Goal: Book appointment/travel/reservation

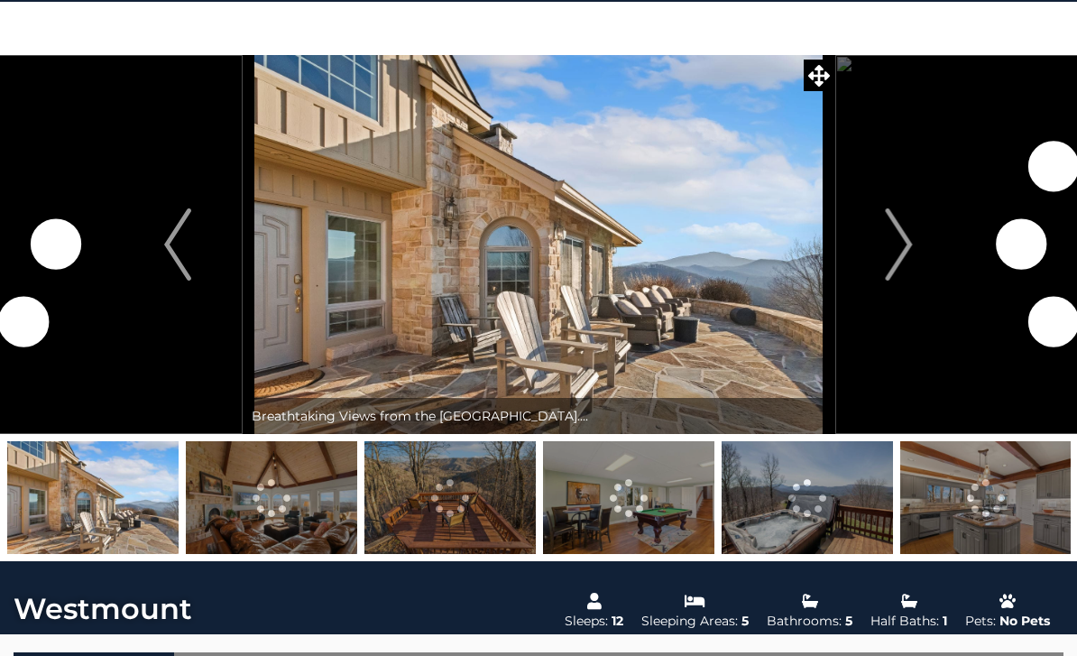
scroll to position [55, 0]
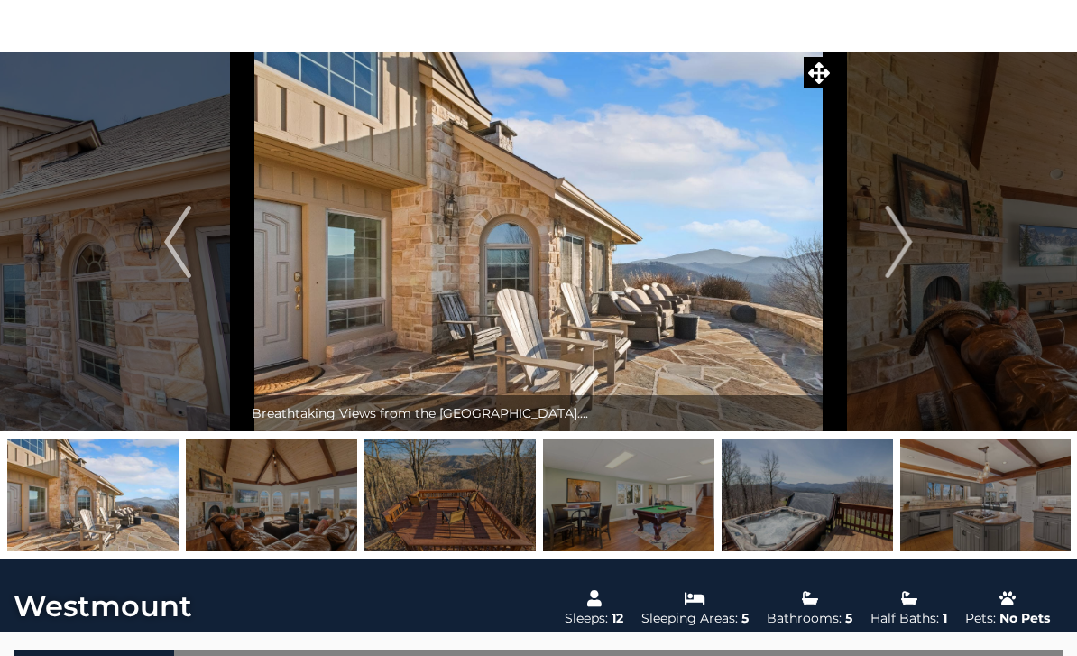
click at [904, 229] on img "Next" at bounding box center [899, 242] width 27 height 72
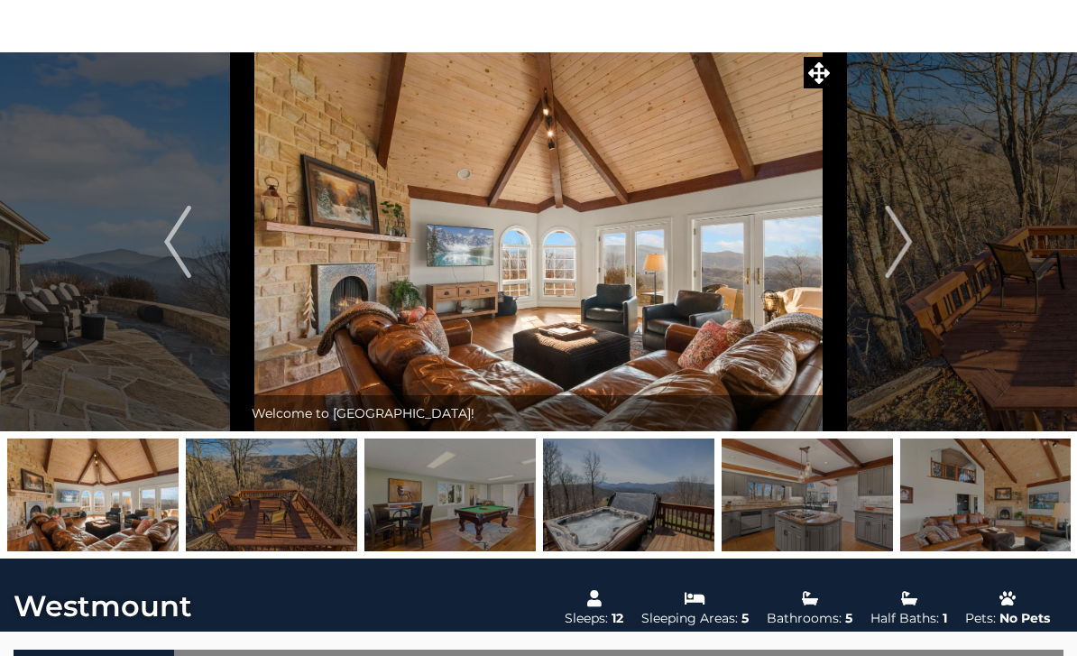
click at [905, 242] on img "Next" at bounding box center [899, 242] width 27 height 72
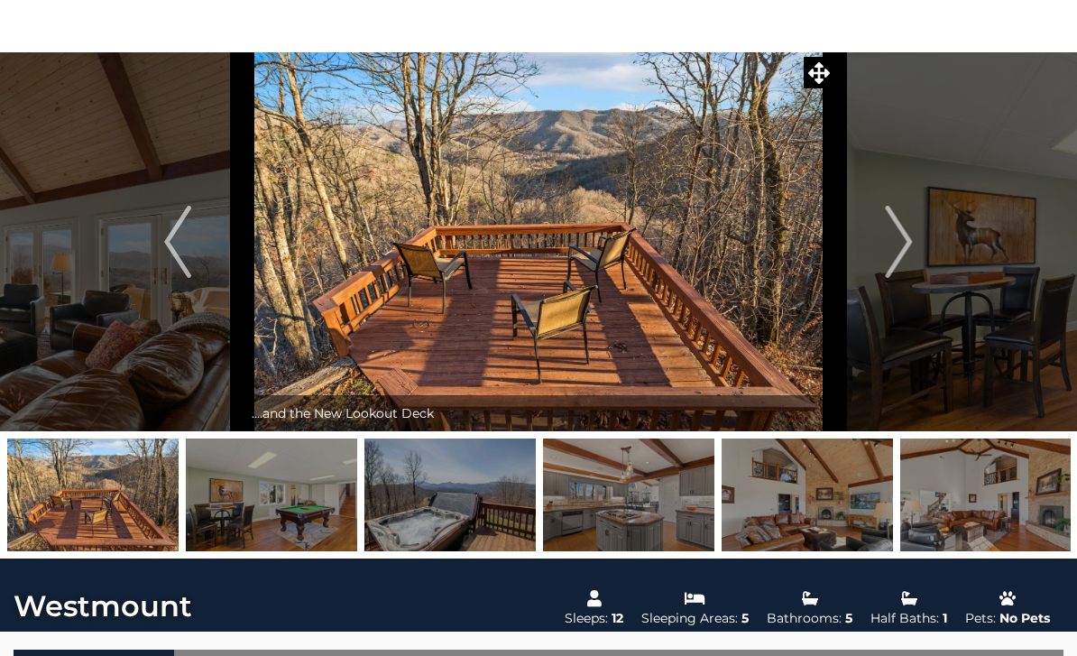
click at [910, 240] on img "Next" at bounding box center [899, 242] width 27 height 72
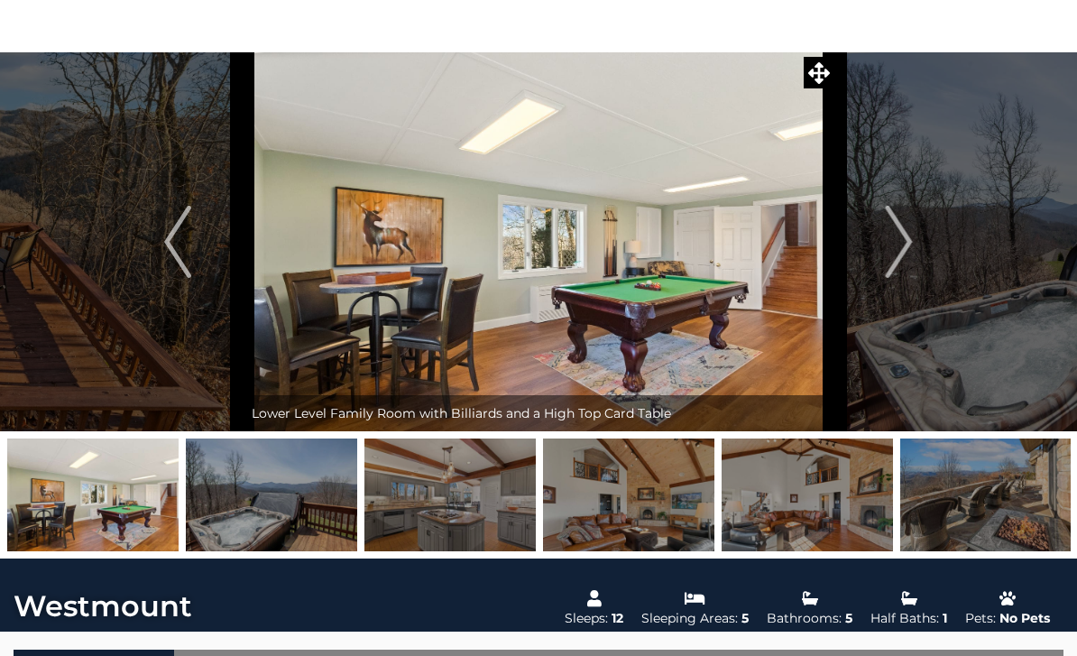
click at [914, 249] on button "Next" at bounding box center [900, 241] width 130 height 379
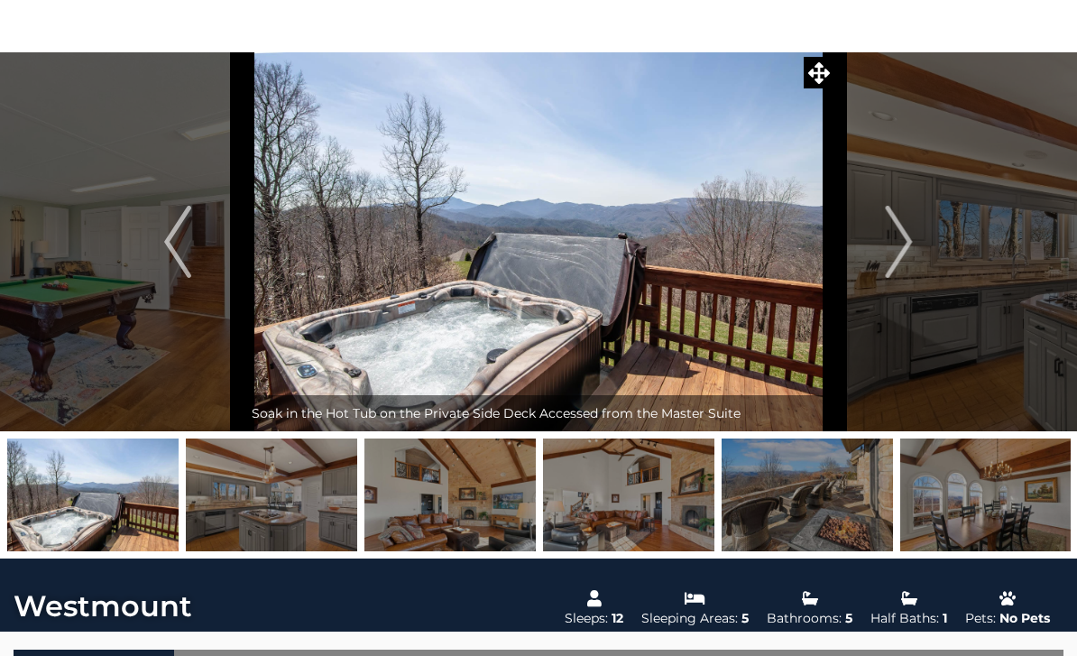
click at [911, 244] on img "Next" at bounding box center [899, 242] width 27 height 72
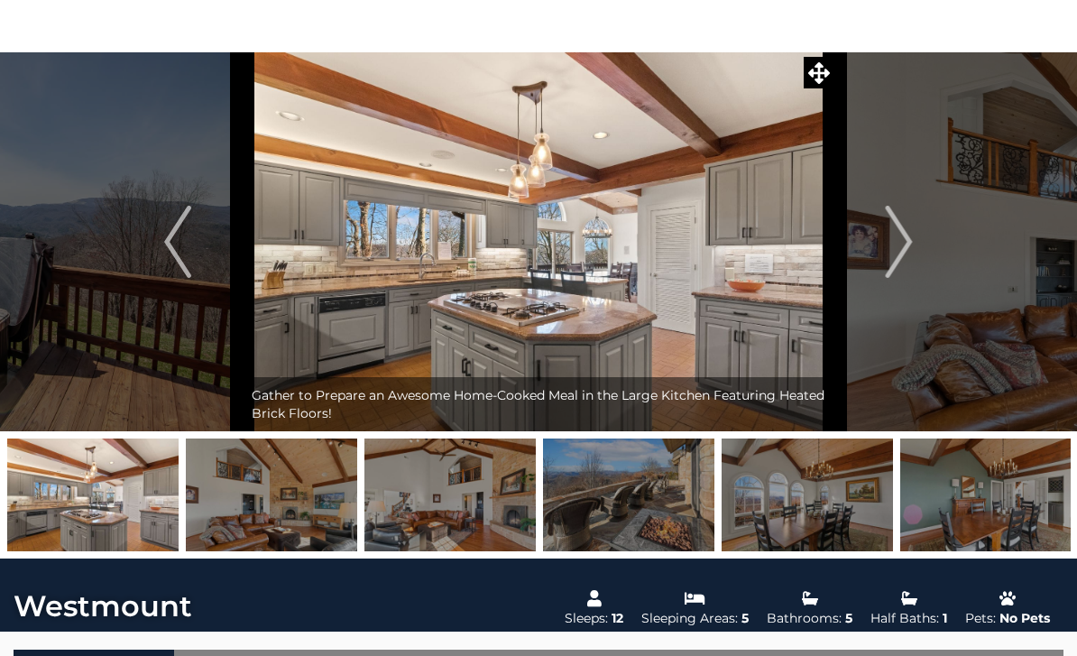
click at [905, 246] on img "Next" at bounding box center [899, 242] width 27 height 72
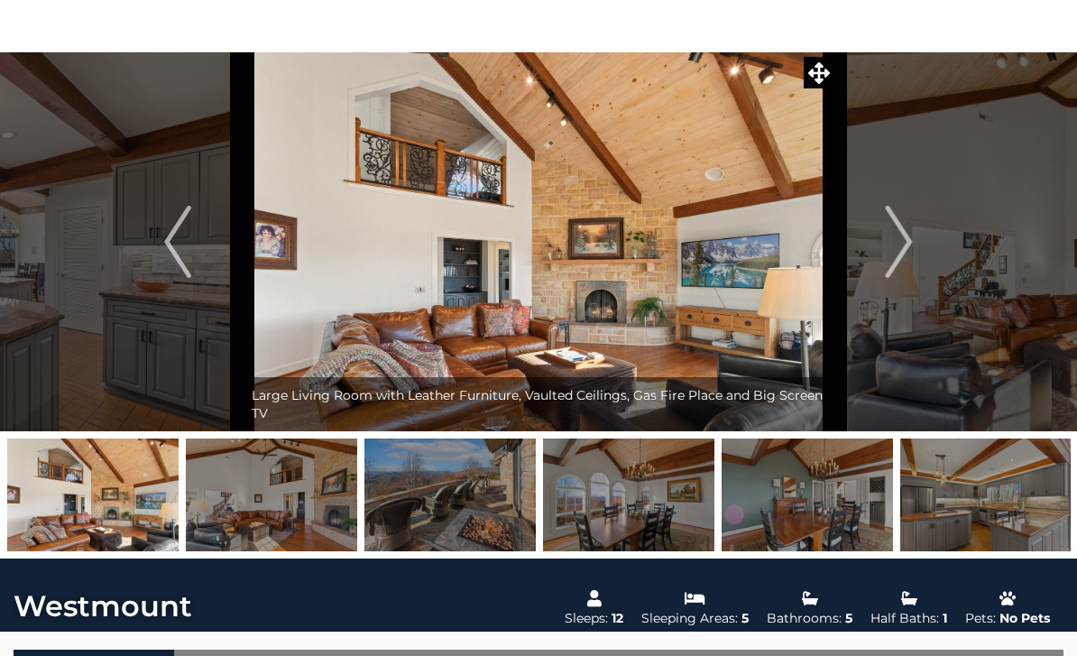
click at [908, 236] on img "Next" at bounding box center [899, 242] width 27 height 72
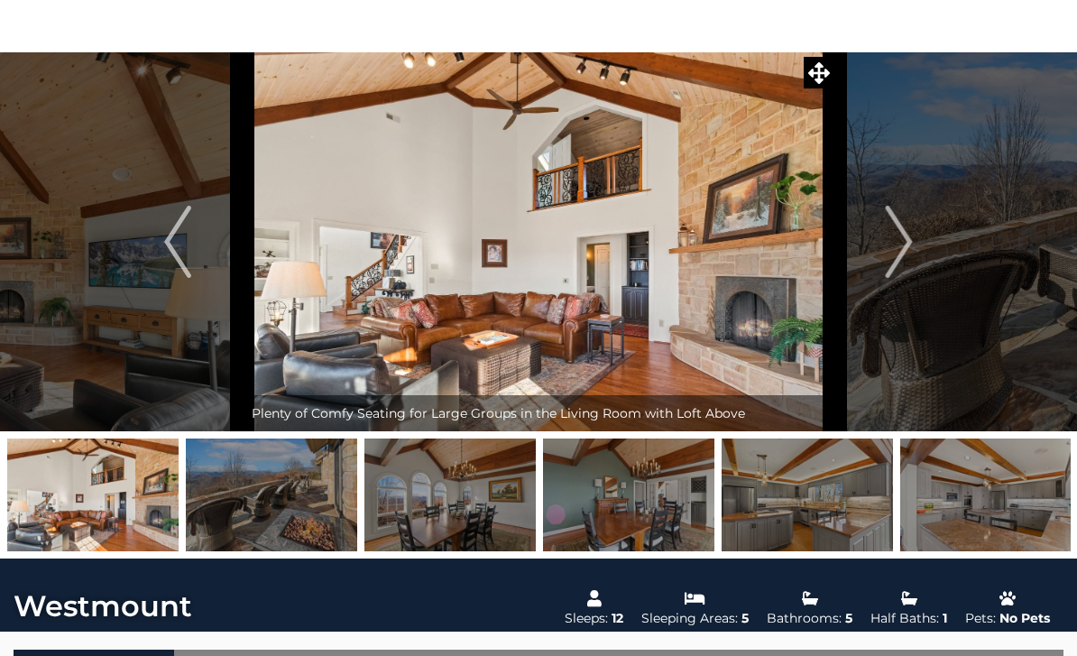
click at [910, 242] on img "Next" at bounding box center [899, 242] width 27 height 72
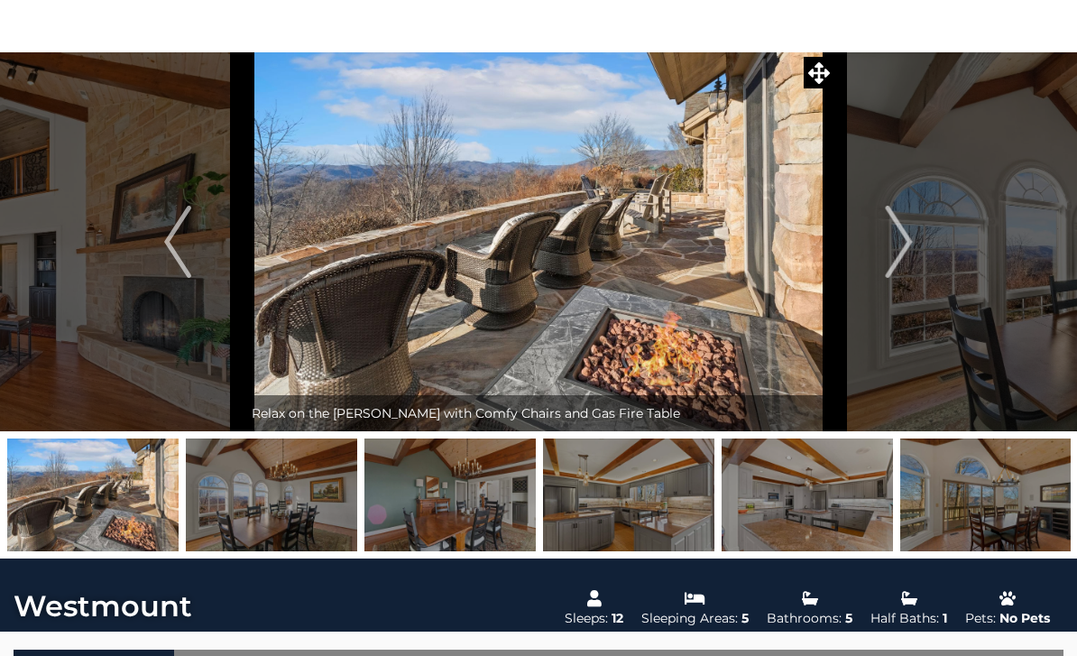
click at [913, 242] on img "Next" at bounding box center [899, 242] width 27 height 72
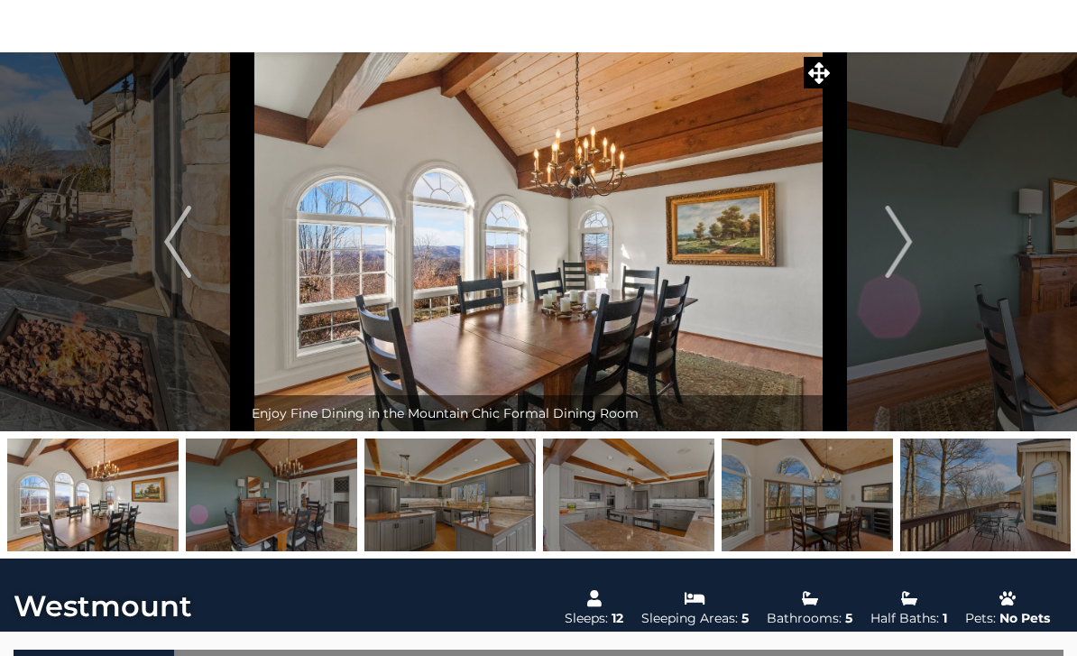
click at [914, 238] on button "Next" at bounding box center [900, 241] width 130 height 379
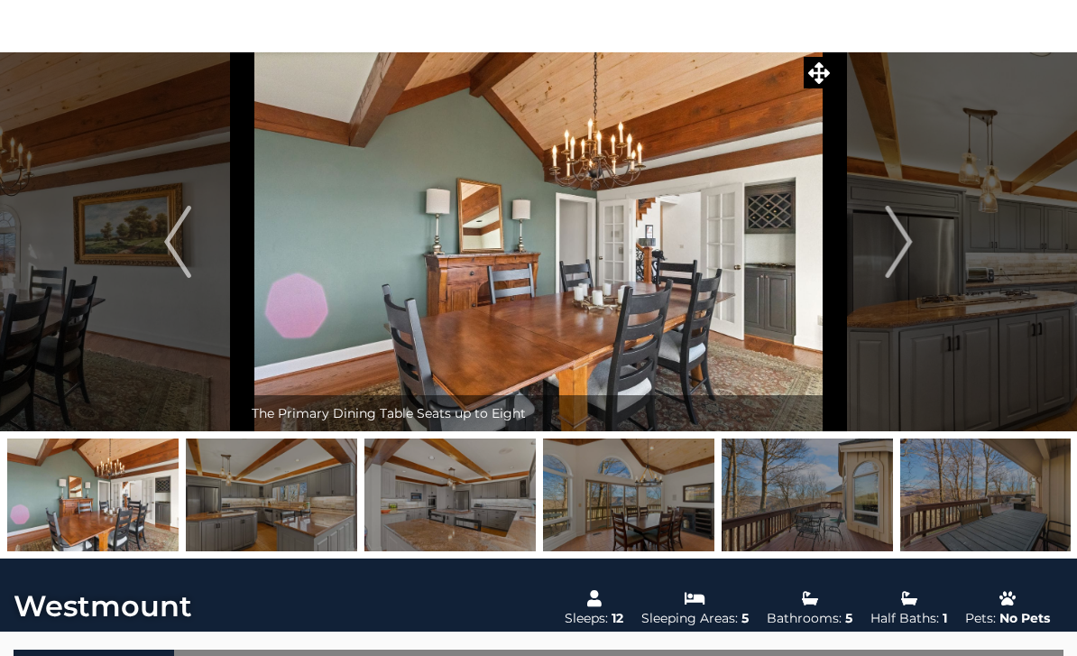
click at [913, 246] on img "Next" at bounding box center [899, 242] width 27 height 72
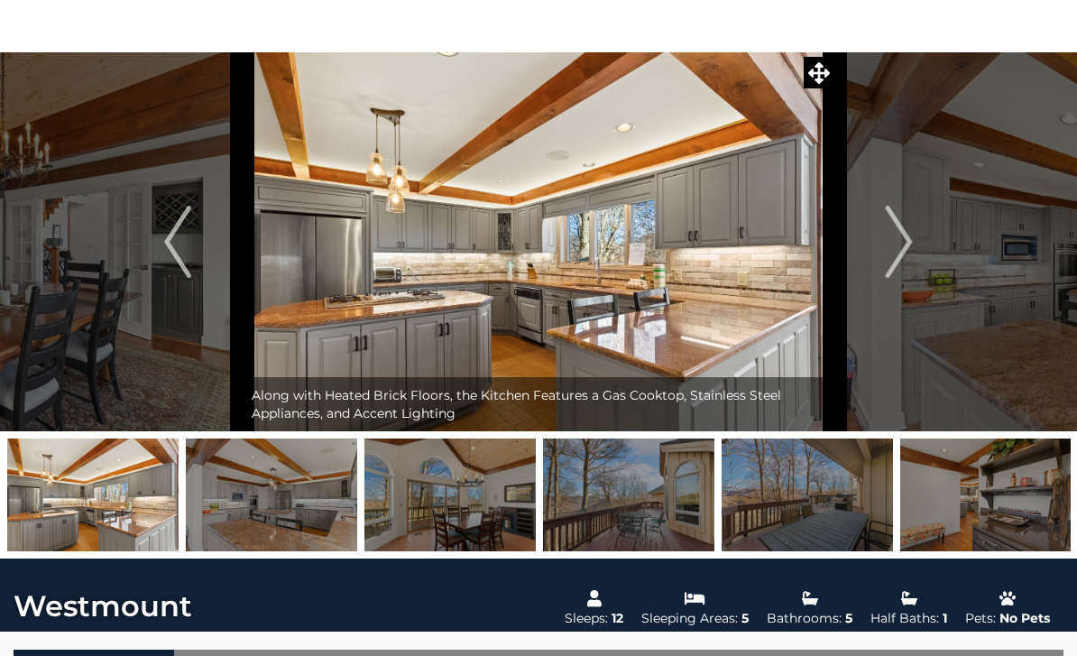
click at [915, 244] on button "Next" at bounding box center [900, 241] width 130 height 379
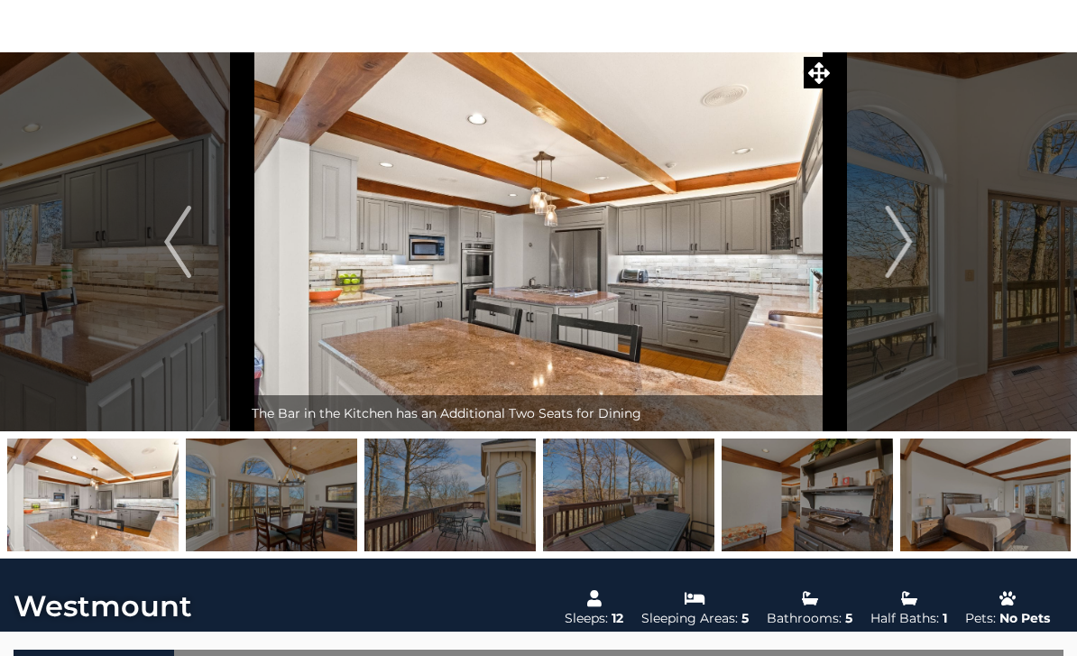
click at [911, 245] on img "Next" at bounding box center [899, 242] width 27 height 72
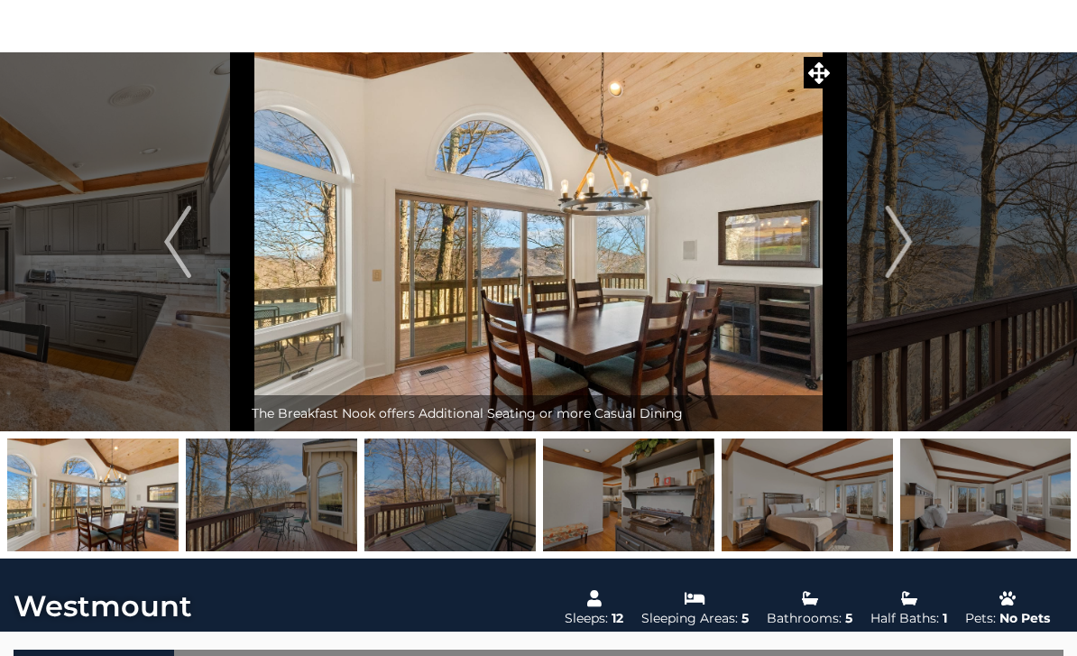
click at [914, 239] on button "Next" at bounding box center [900, 241] width 130 height 379
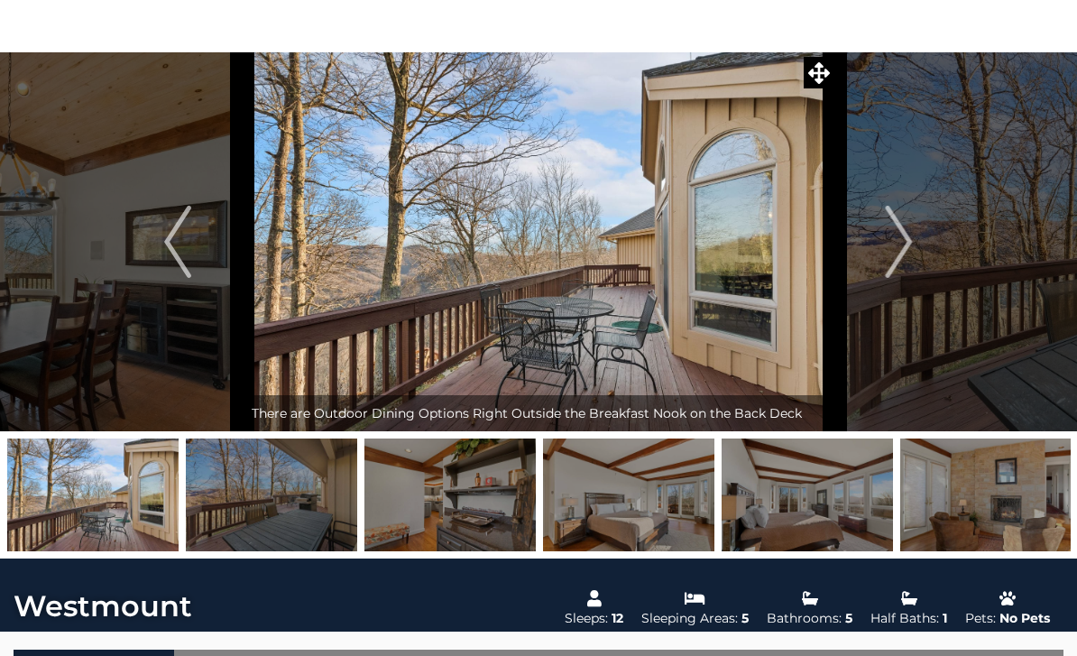
click at [914, 252] on button "Next" at bounding box center [900, 241] width 130 height 379
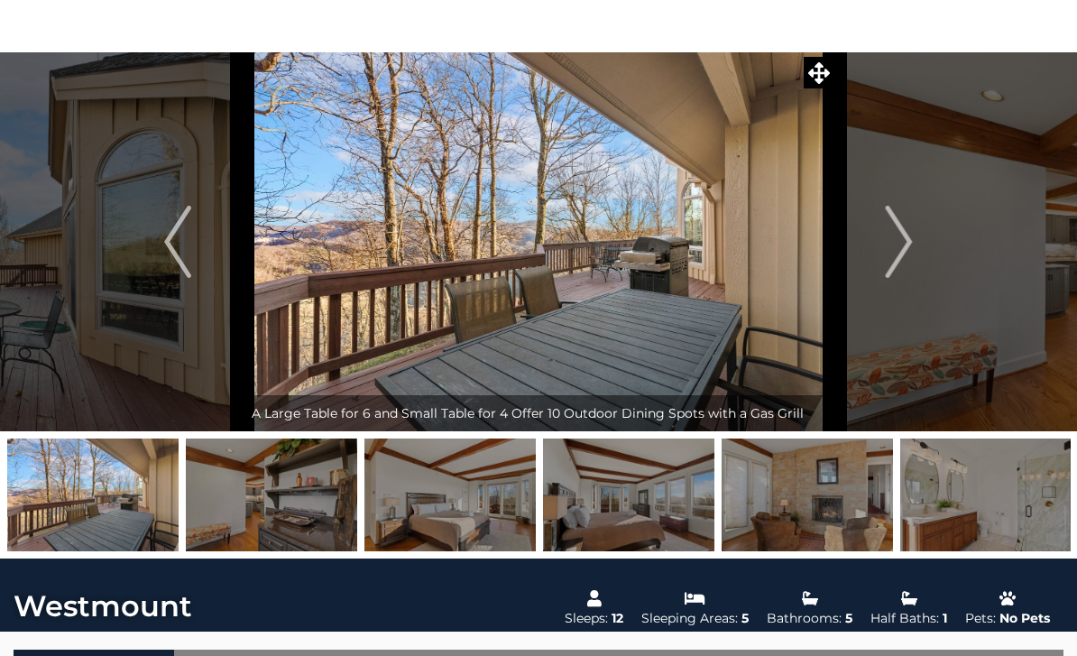
click at [911, 252] on img "Next" at bounding box center [899, 242] width 27 height 72
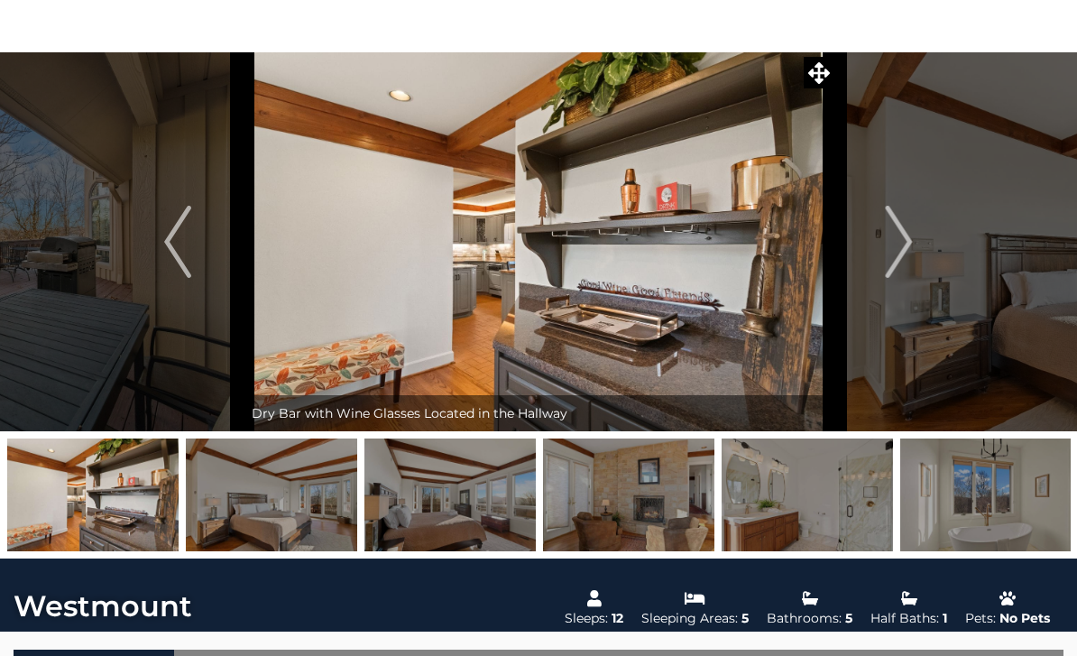
click at [919, 245] on button "Next" at bounding box center [900, 241] width 130 height 379
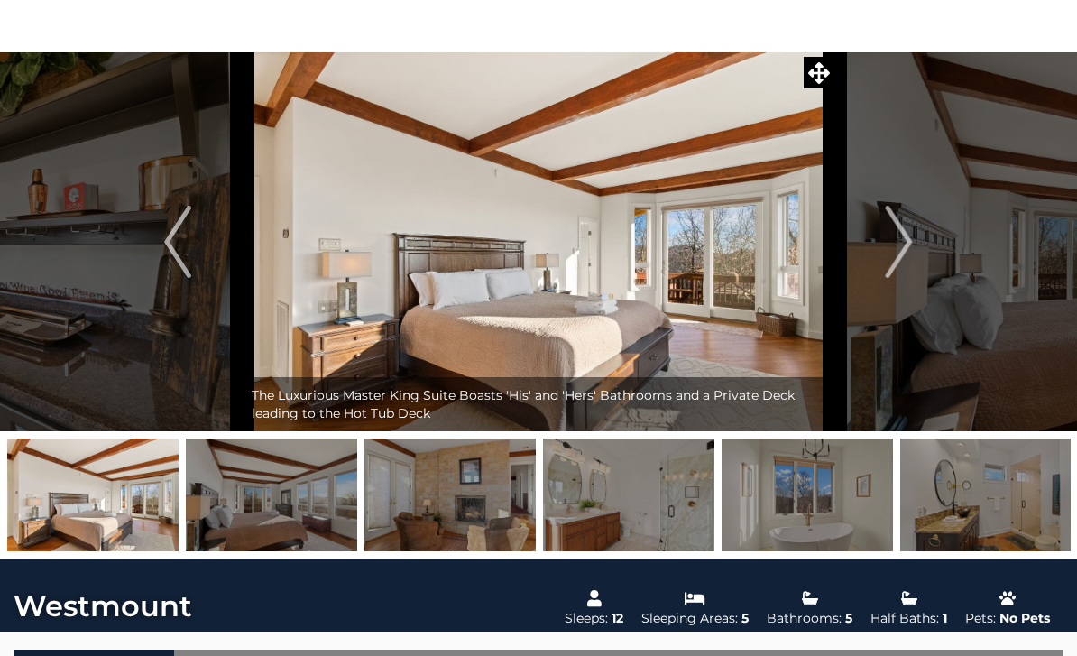
click at [910, 251] on img "Next" at bounding box center [899, 242] width 27 height 72
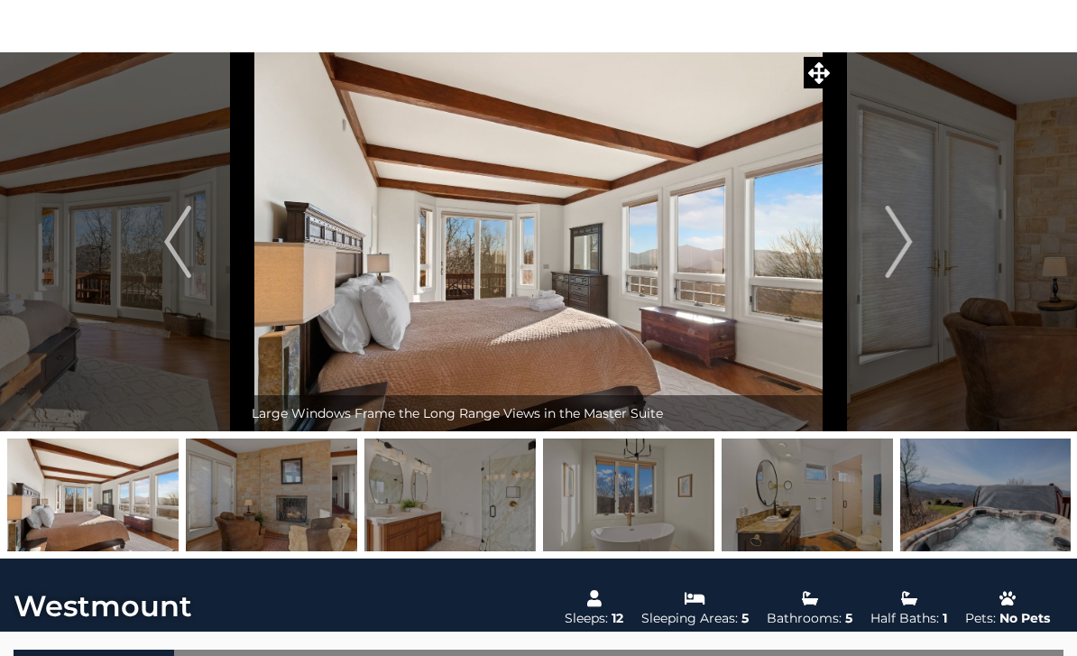
click at [925, 244] on button "Next" at bounding box center [900, 241] width 130 height 379
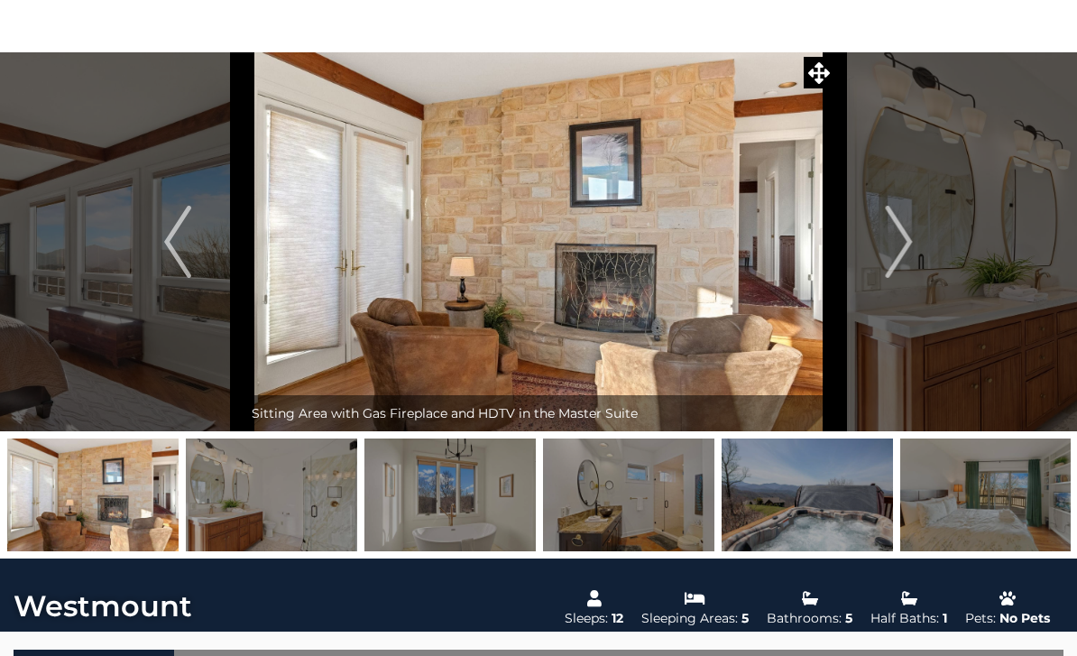
click at [910, 243] on img "Next" at bounding box center [899, 242] width 27 height 72
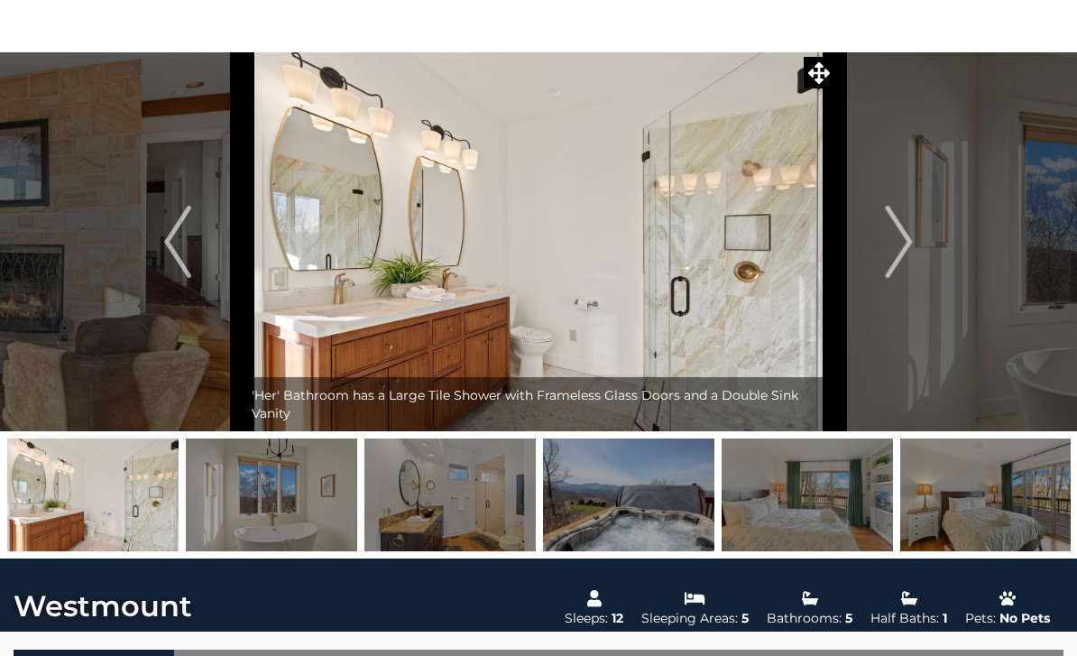
click at [919, 245] on button "Next" at bounding box center [900, 241] width 130 height 379
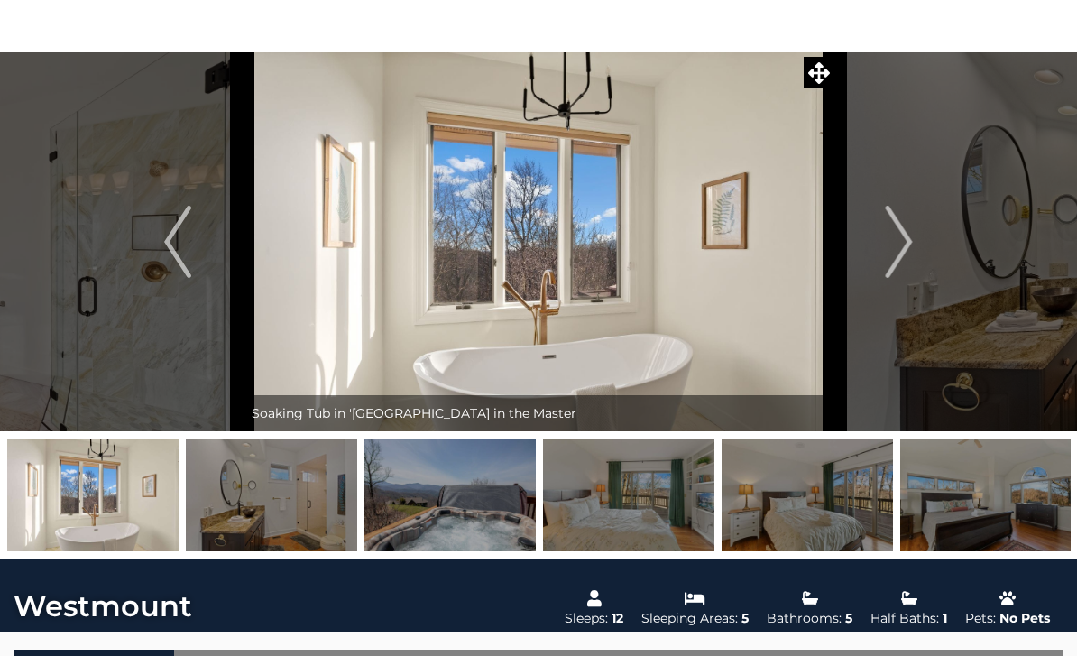
click at [911, 248] on img "Next" at bounding box center [899, 242] width 27 height 72
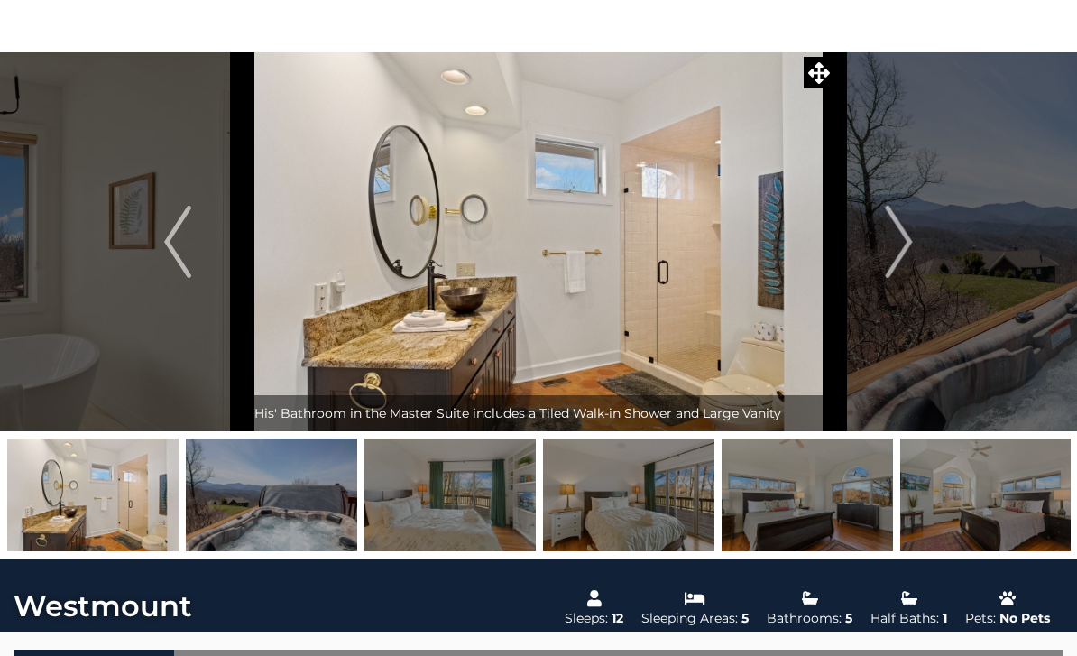
click at [915, 253] on button "Next" at bounding box center [900, 241] width 130 height 379
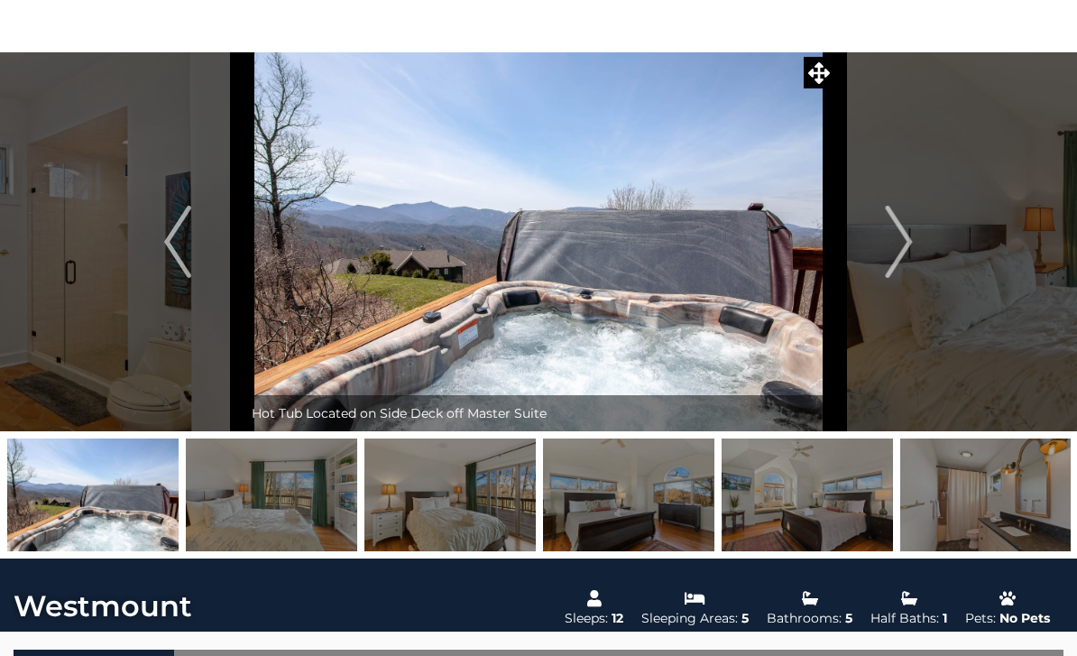
click at [910, 255] on img "Next" at bounding box center [899, 242] width 27 height 72
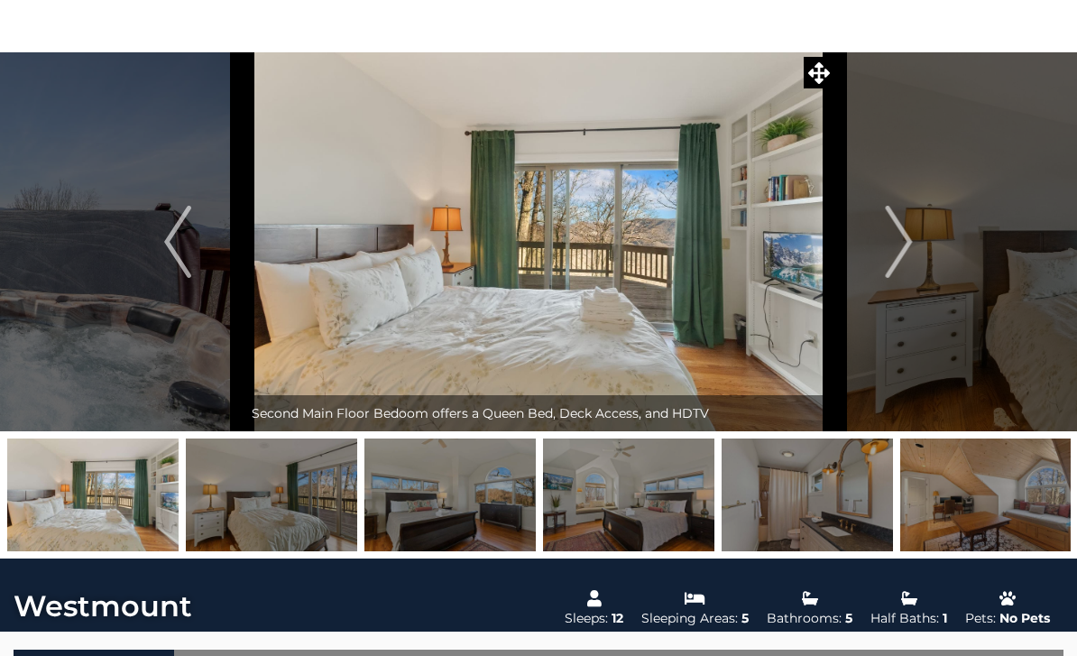
click at [916, 252] on button "Next" at bounding box center [900, 241] width 130 height 379
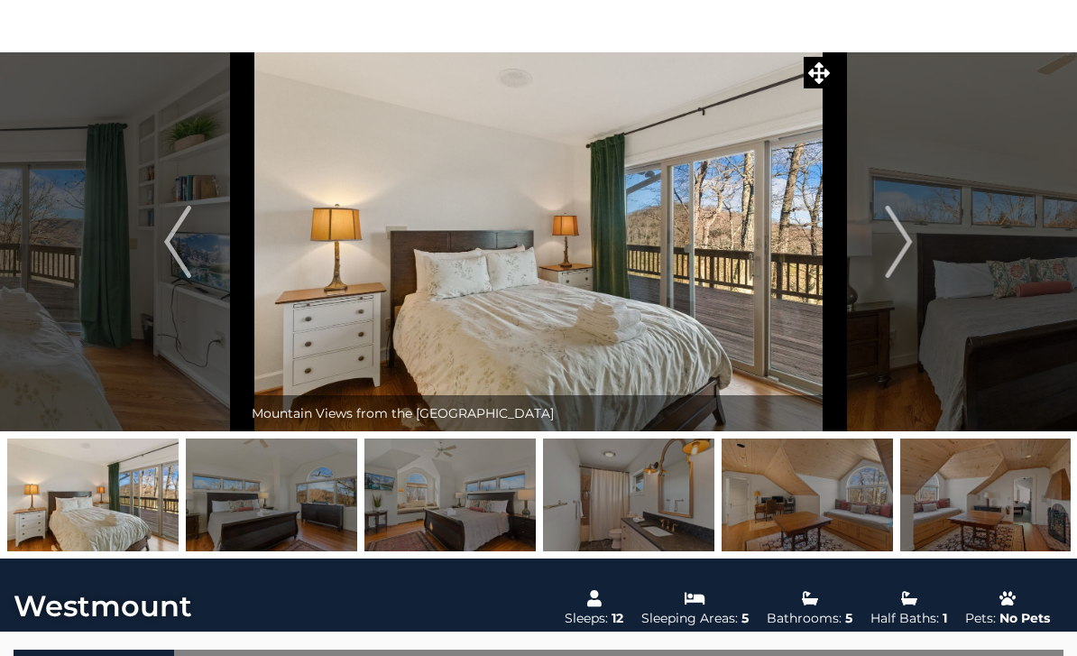
click at [921, 255] on button "Next" at bounding box center [900, 241] width 130 height 379
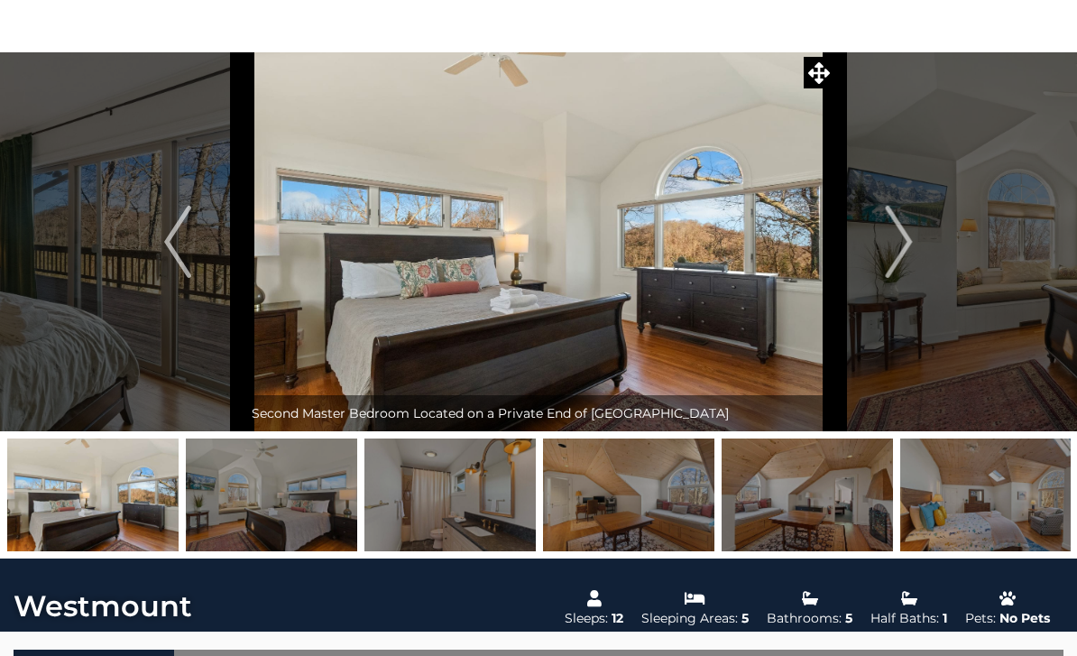
click at [916, 255] on button "Next" at bounding box center [900, 241] width 130 height 379
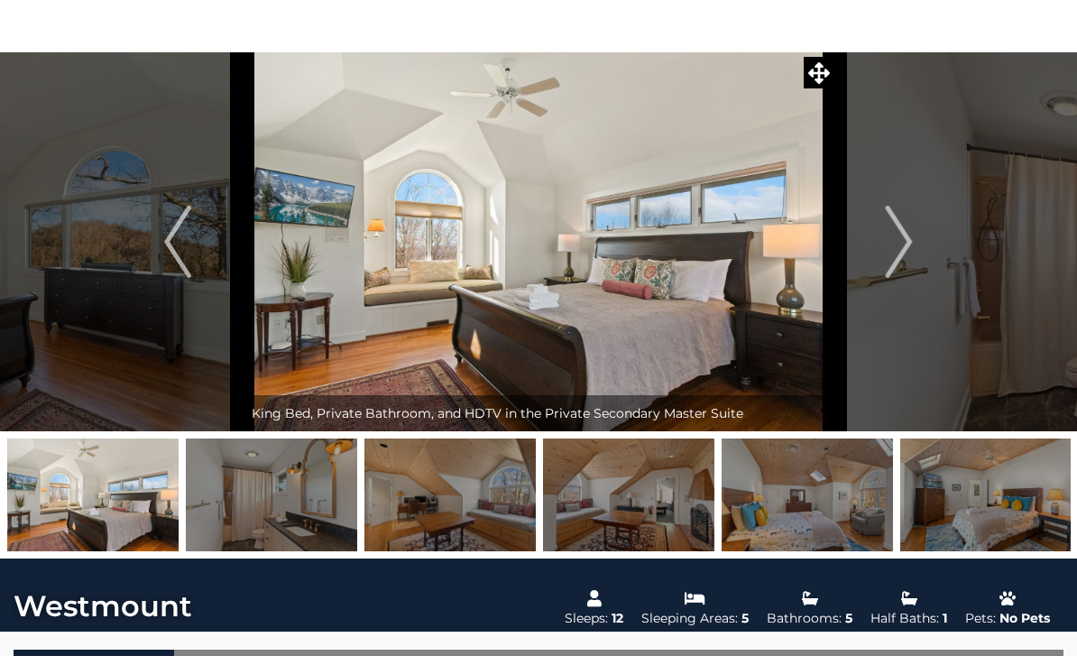
click at [915, 247] on button "Next" at bounding box center [900, 241] width 130 height 379
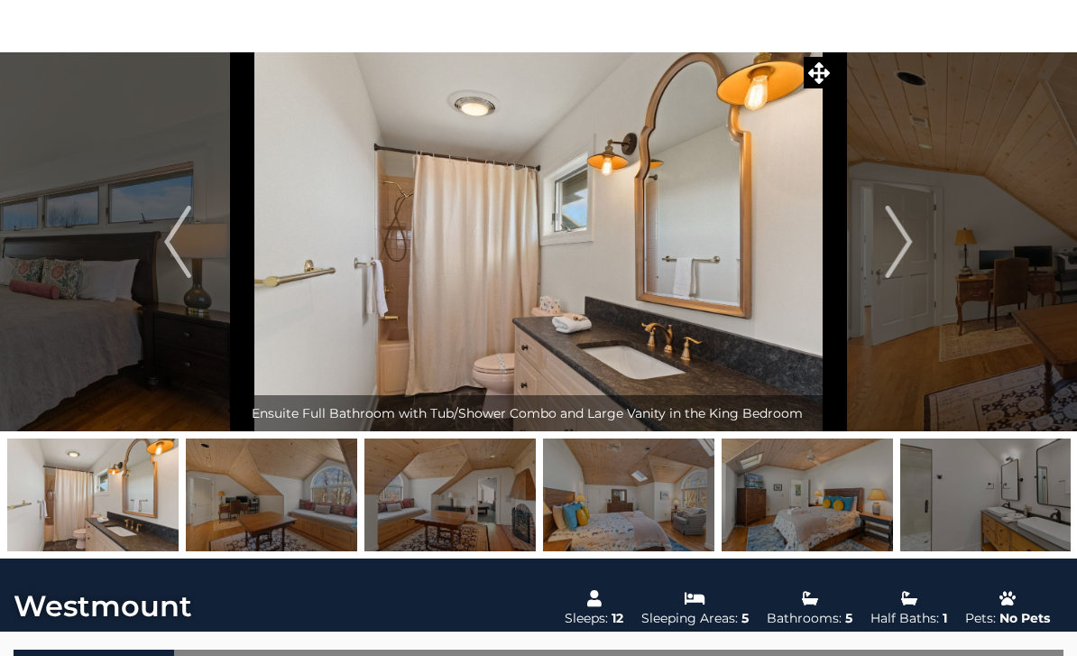
click at [925, 248] on button "Next" at bounding box center [900, 241] width 130 height 379
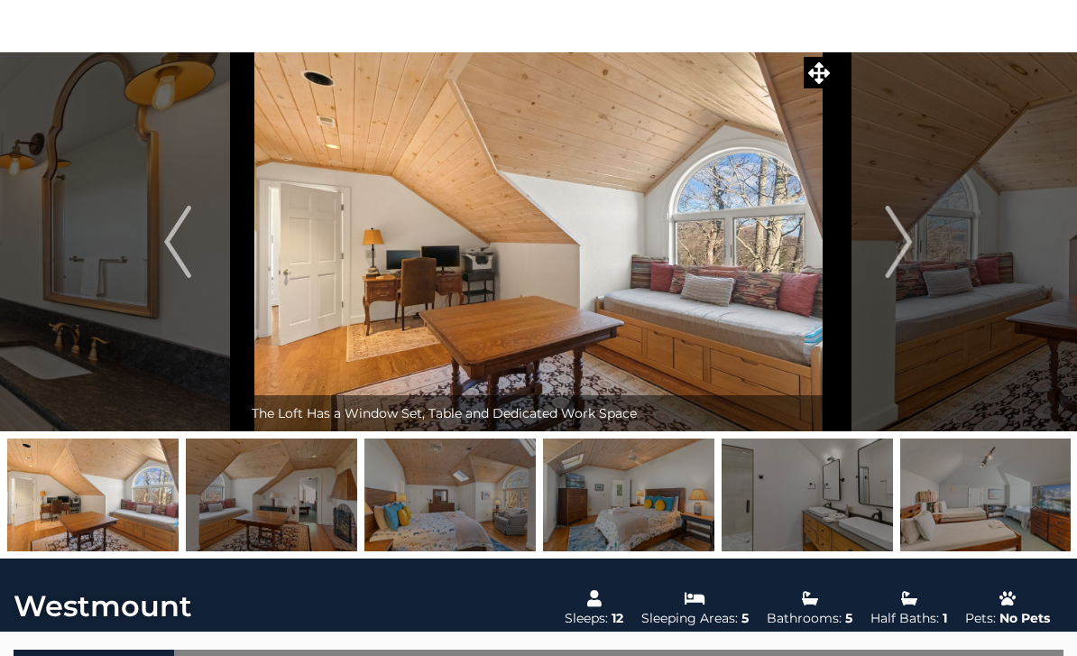
click at [930, 259] on button "Next" at bounding box center [900, 241] width 130 height 379
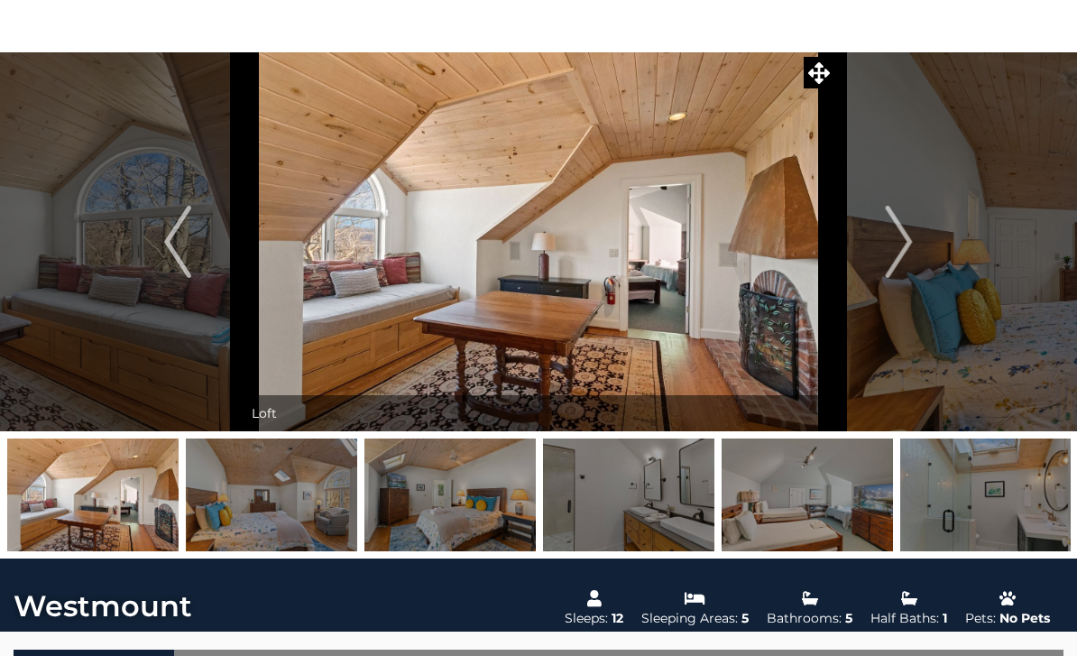
click at [912, 270] on img "Next" at bounding box center [899, 242] width 27 height 72
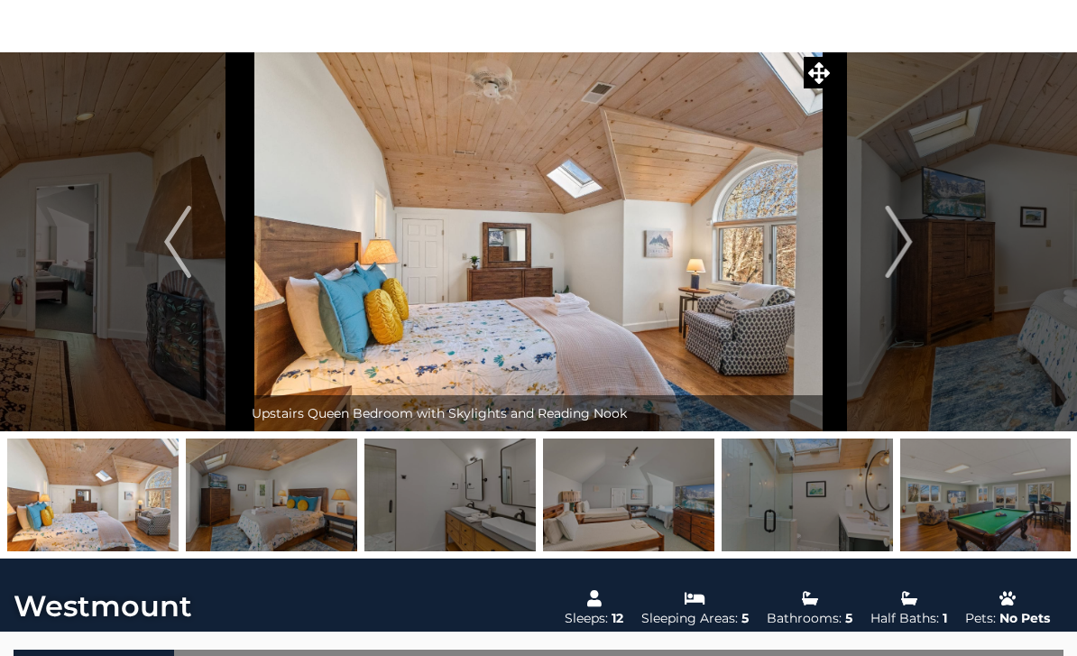
click at [908, 248] on img "Next" at bounding box center [899, 242] width 27 height 72
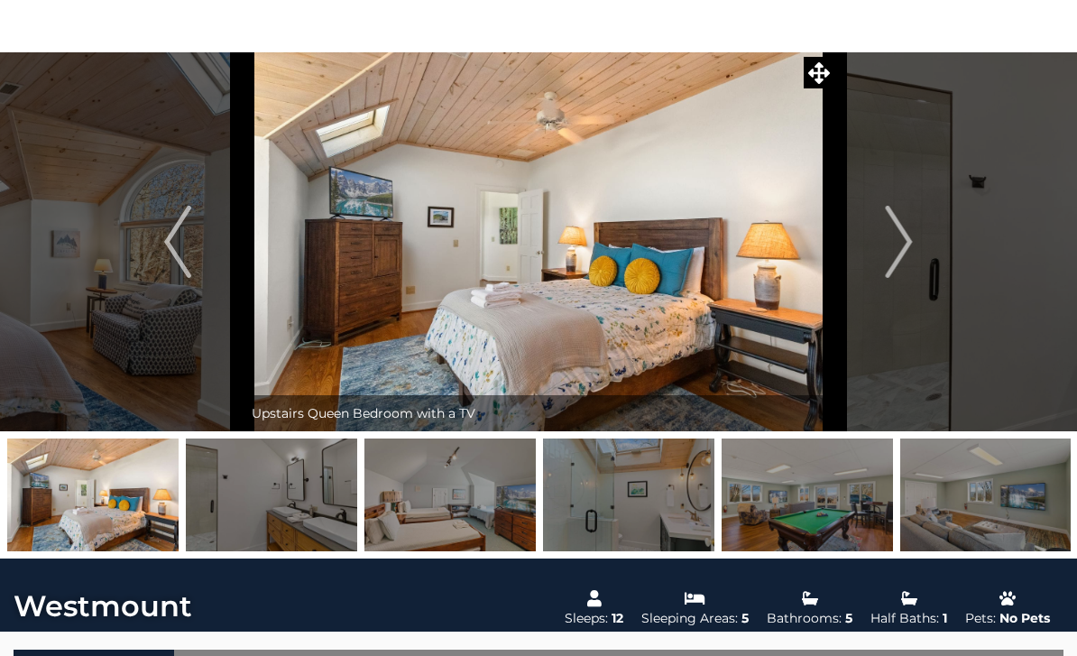
click at [916, 239] on button "Next" at bounding box center [900, 241] width 130 height 379
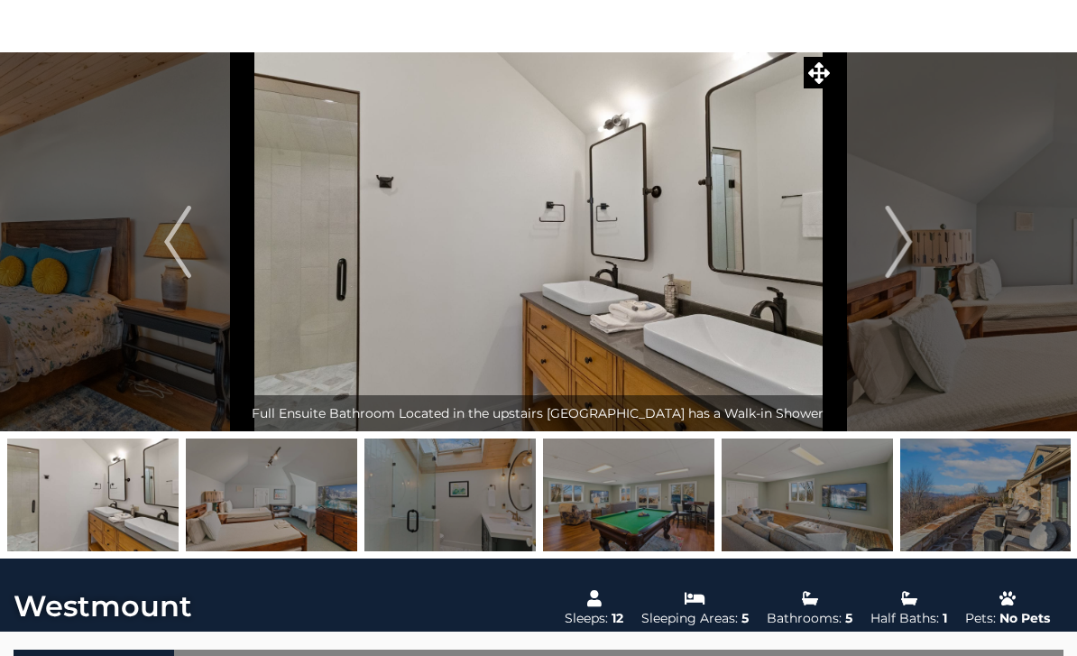
click at [919, 257] on button "Next" at bounding box center [900, 241] width 130 height 379
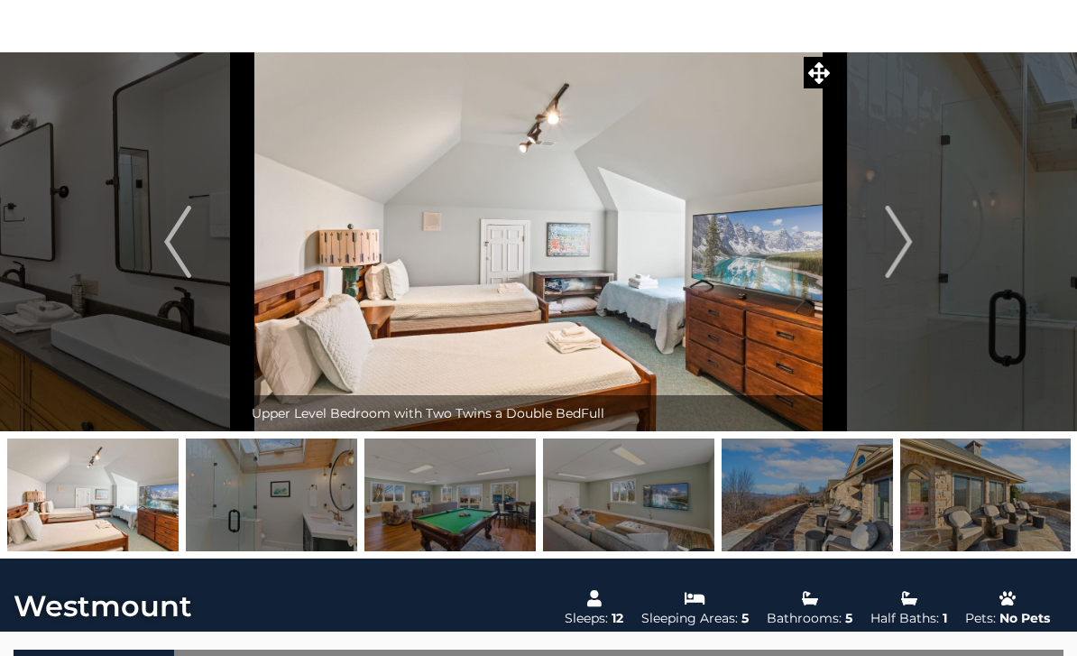
click at [913, 246] on img "Next" at bounding box center [899, 242] width 27 height 72
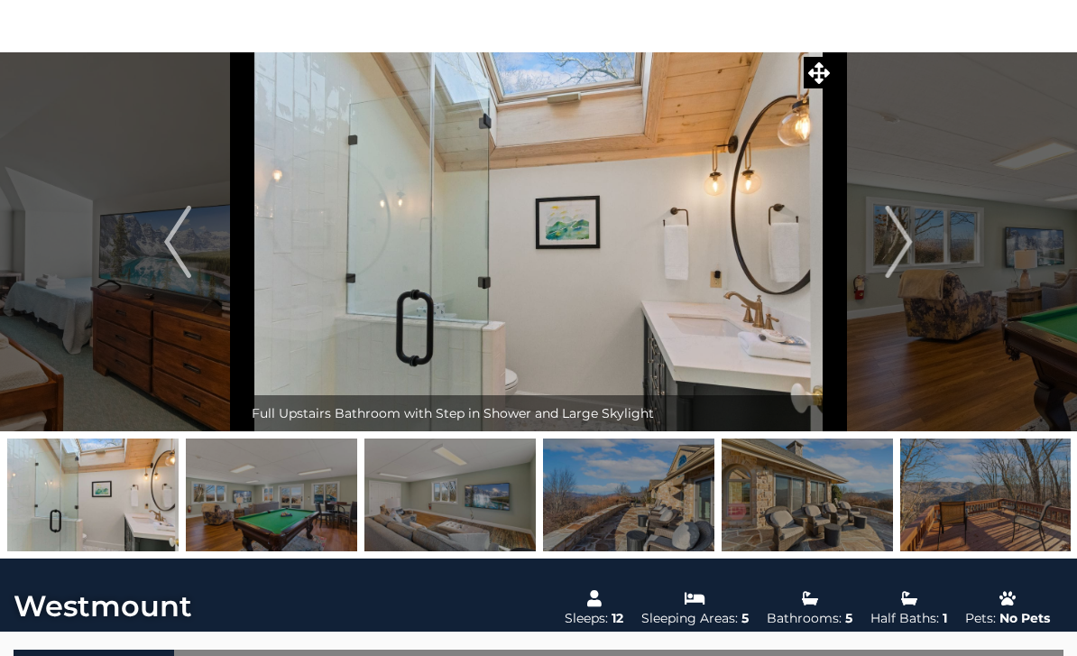
click at [915, 243] on button "Next" at bounding box center [900, 241] width 130 height 379
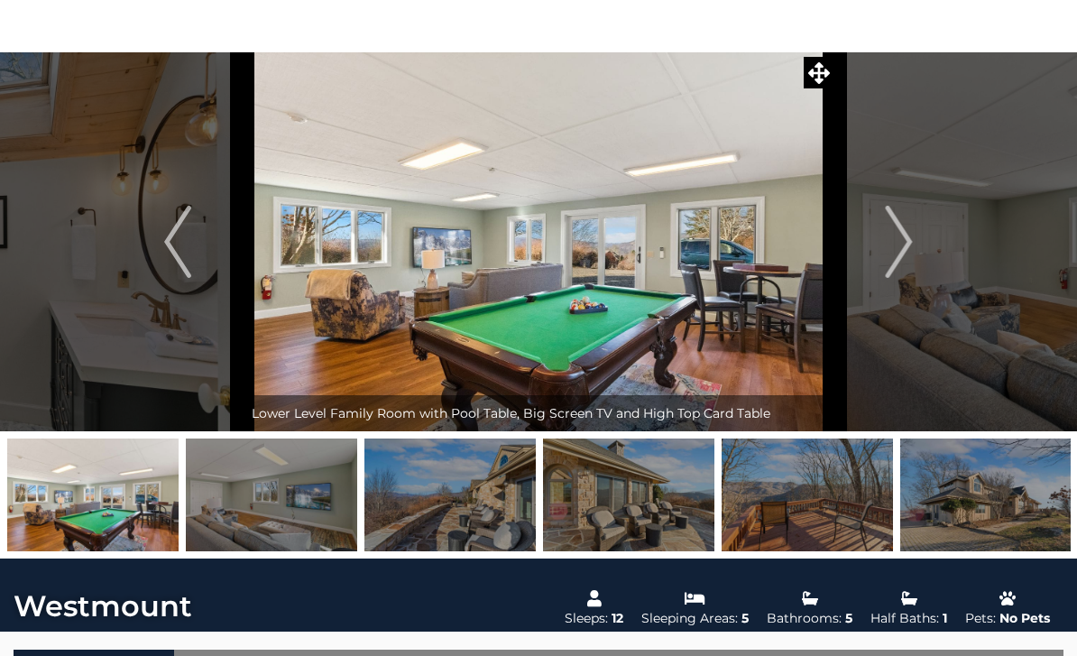
click at [916, 253] on button "Next" at bounding box center [900, 241] width 130 height 379
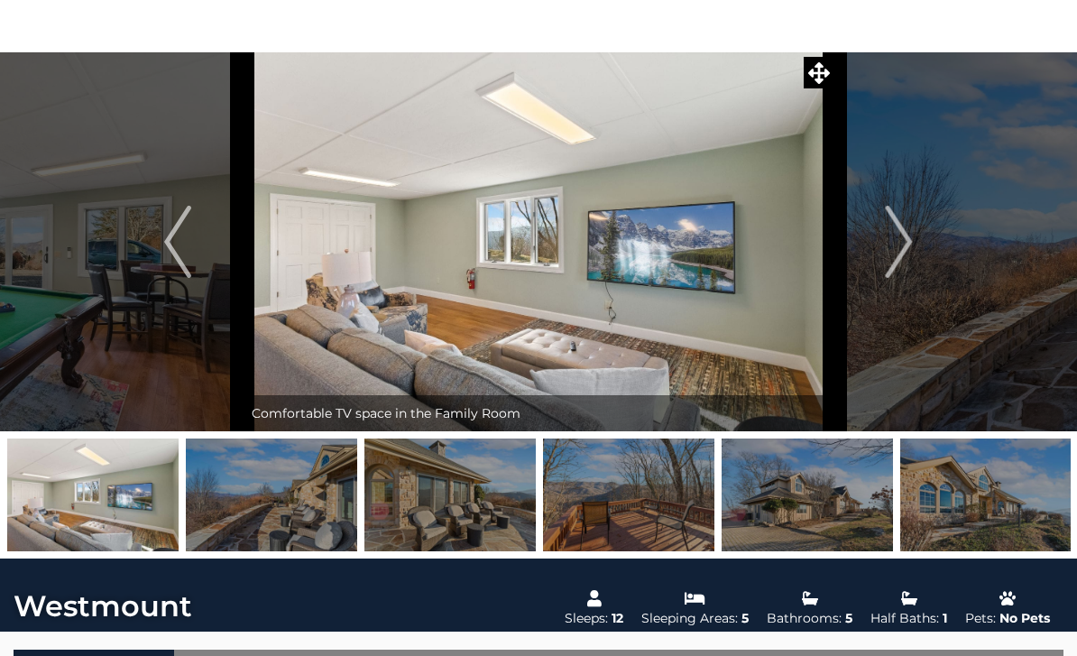
click at [175, 255] on img "Previous" at bounding box center [177, 242] width 27 height 72
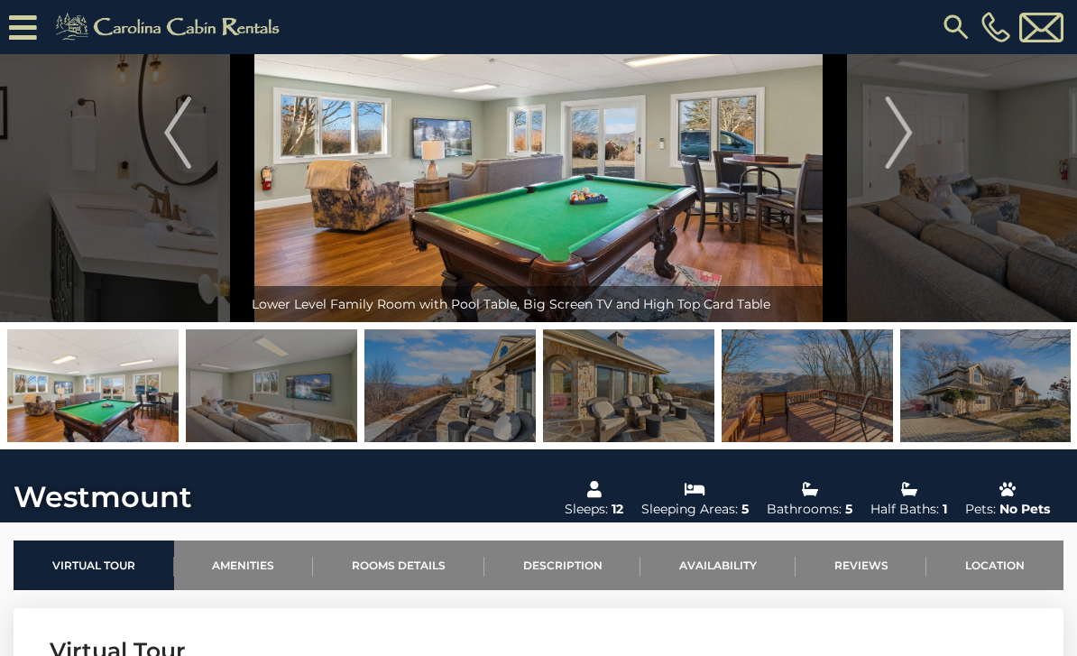
scroll to position [113, 0]
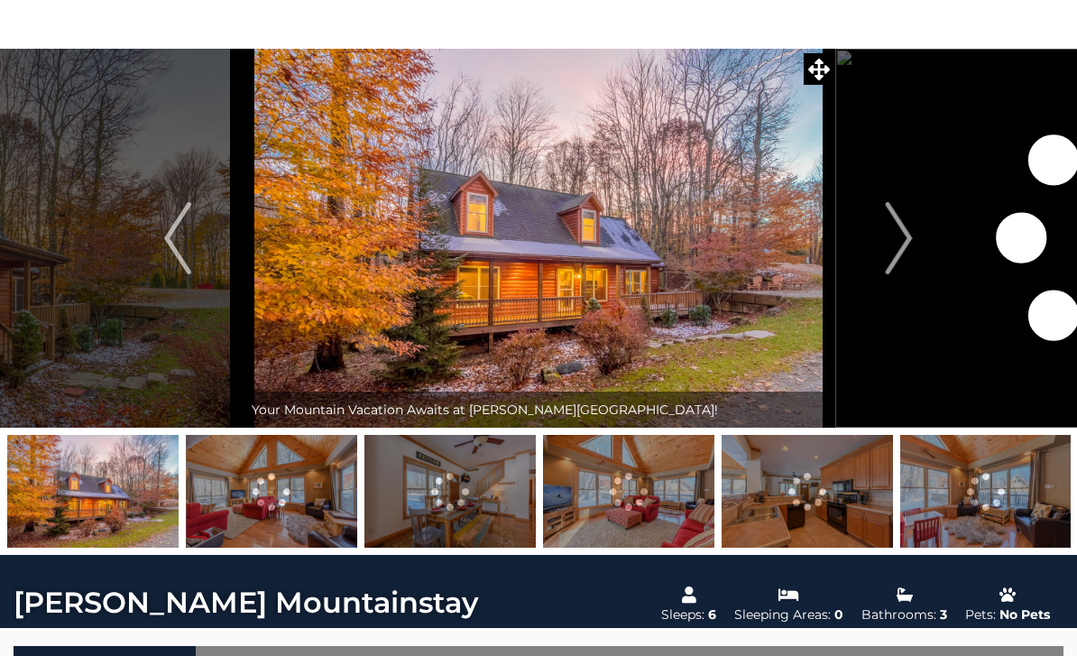
scroll to position [35, 0]
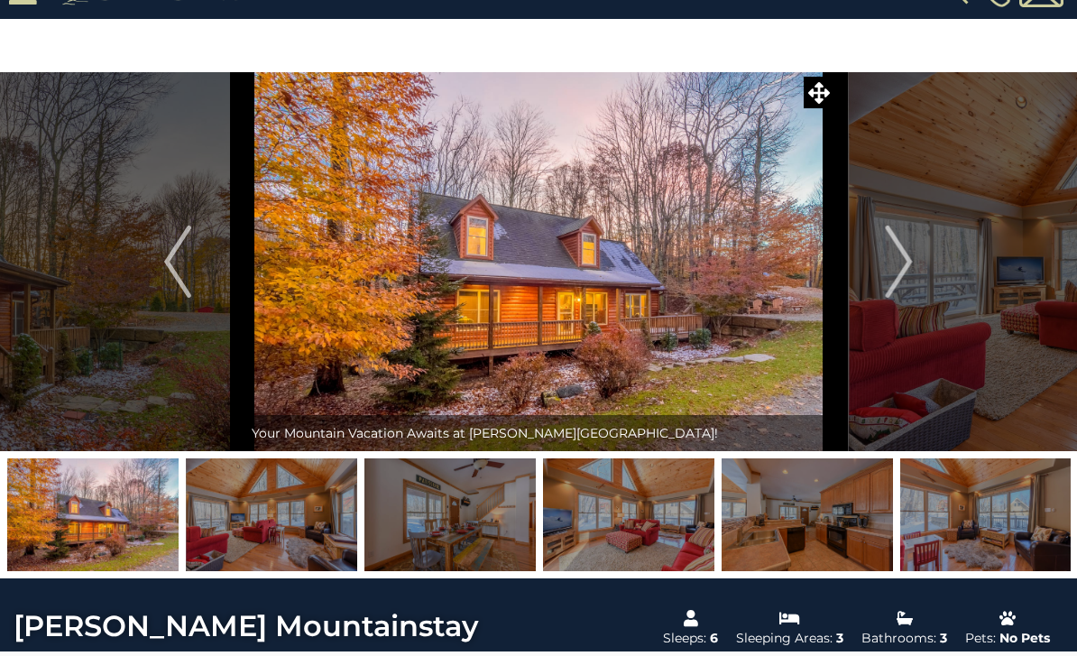
click at [905, 257] on img "Next" at bounding box center [899, 262] width 27 height 72
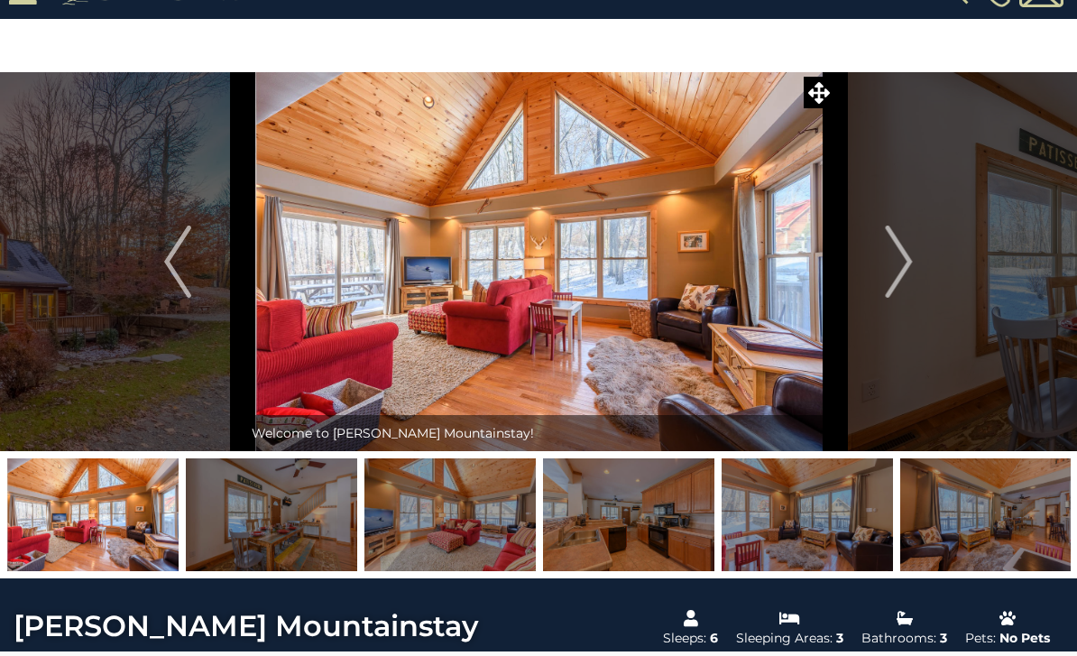
click at [912, 256] on img "Next" at bounding box center [899, 262] width 27 height 72
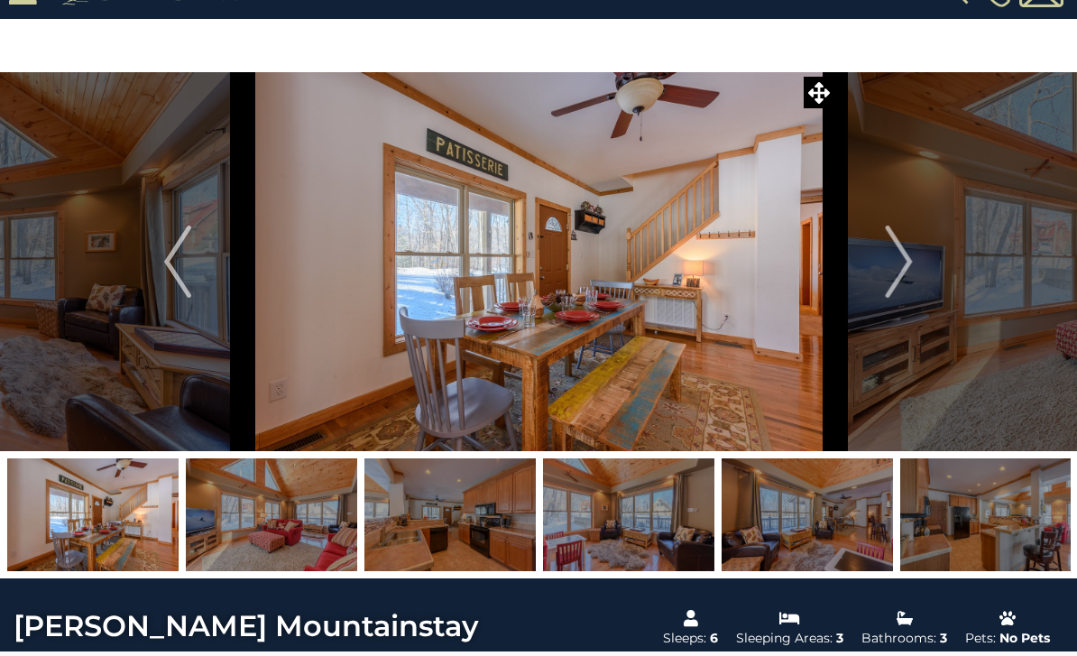
click at [912, 250] on img "Next" at bounding box center [899, 262] width 27 height 72
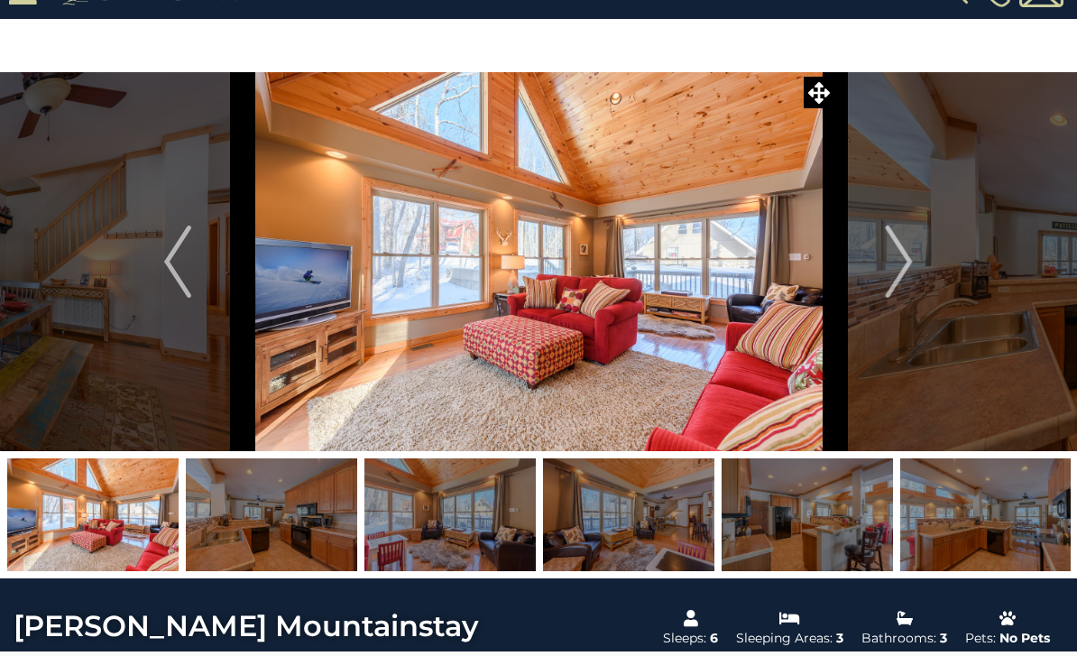
click at [912, 262] on img "Next" at bounding box center [899, 262] width 27 height 72
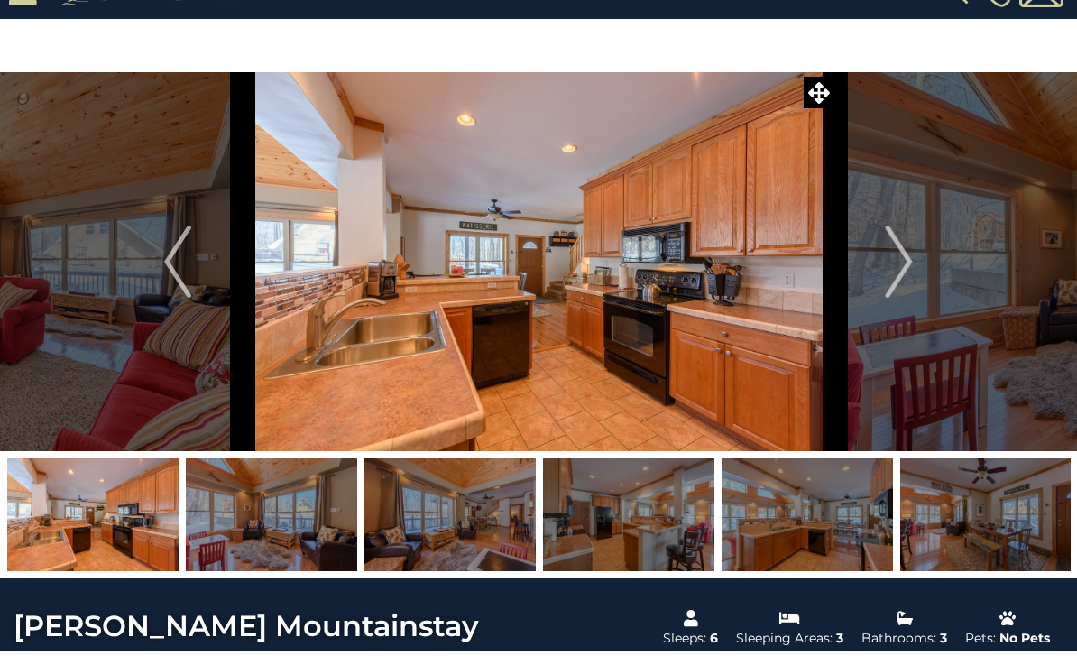
click at [916, 259] on button "Next" at bounding box center [900, 261] width 130 height 379
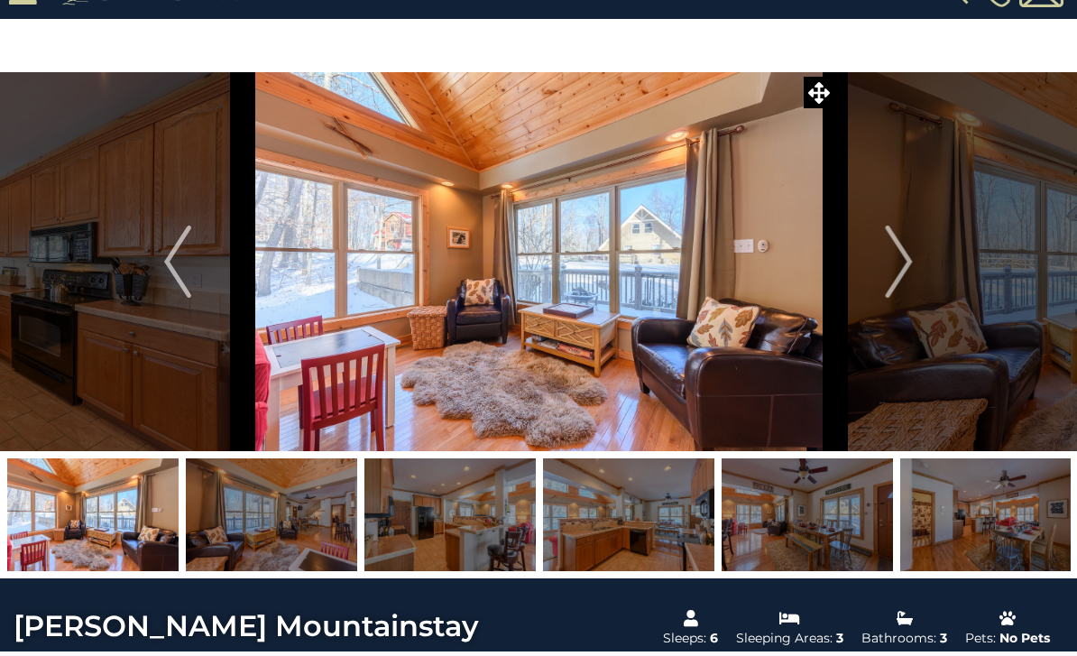
click at [909, 261] on img "Next" at bounding box center [899, 262] width 27 height 72
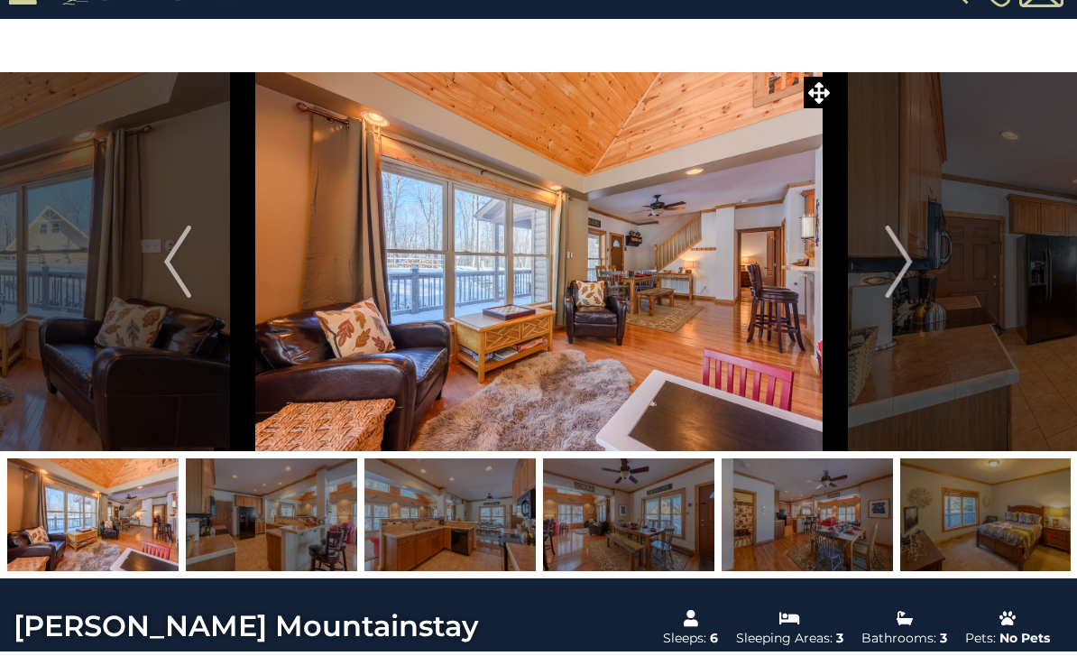
click at [909, 267] on img "Next" at bounding box center [899, 262] width 27 height 72
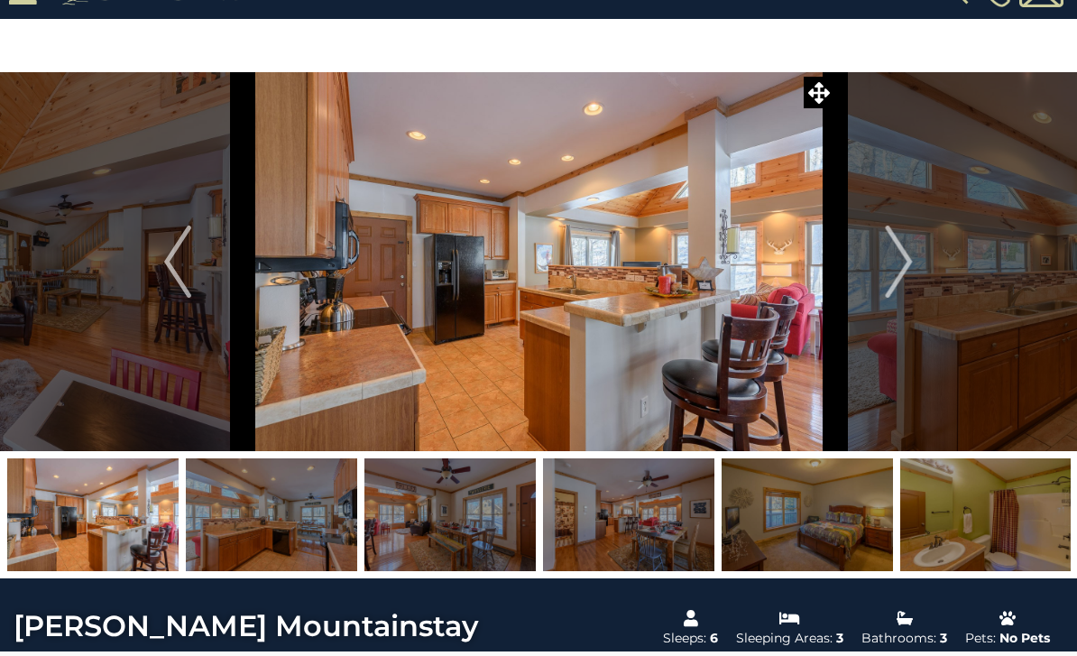
click at [907, 263] on img "Next" at bounding box center [899, 262] width 27 height 72
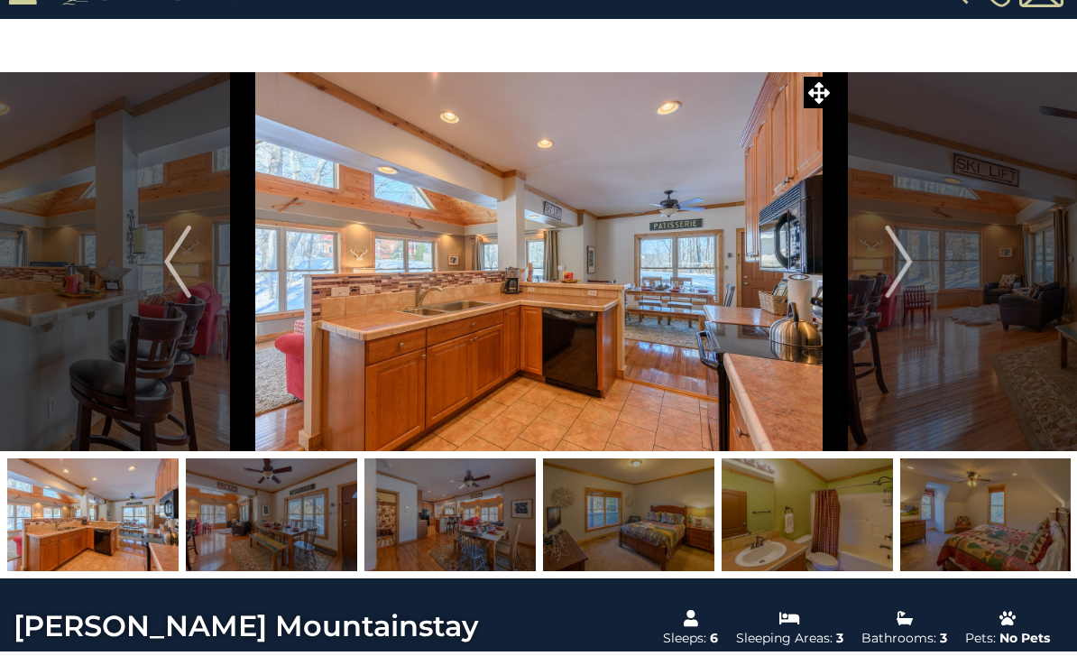
click at [910, 266] on img "Next" at bounding box center [899, 262] width 27 height 72
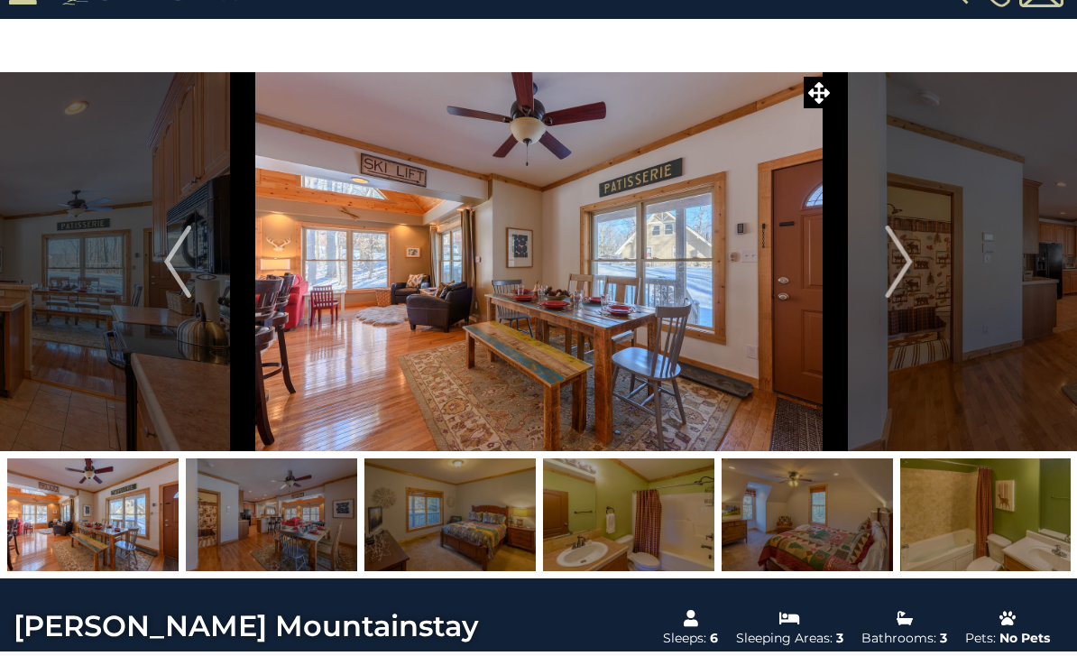
click at [916, 263] on button "Next" at bounding box center [900, 261] width 130 height 379
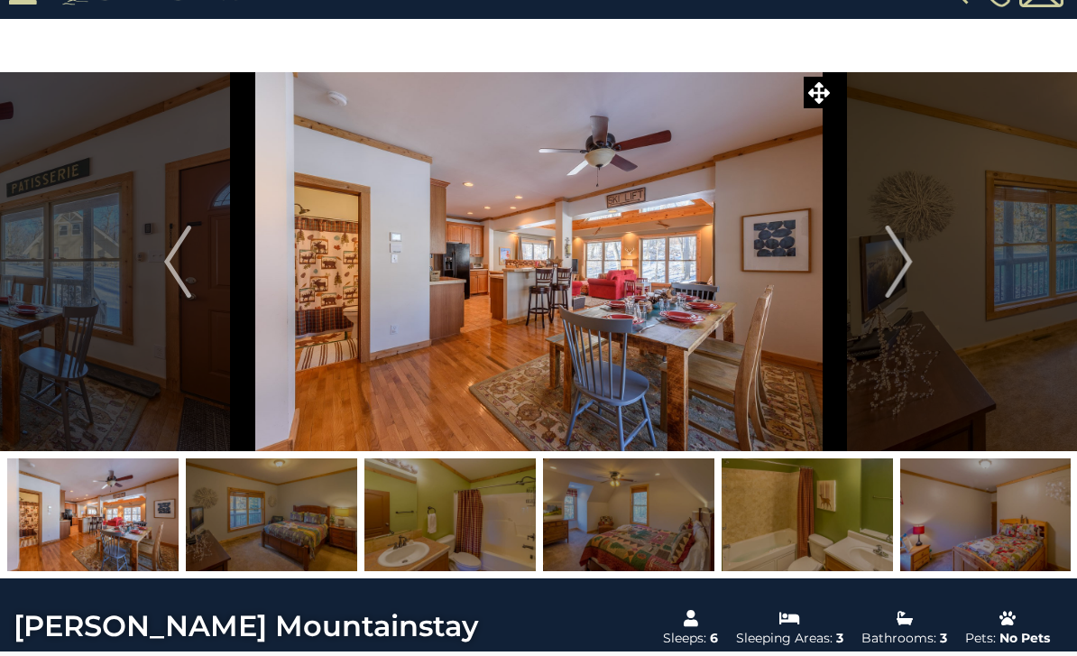
click at [913, 259] on img "Next" at bounding box center [899, 262] width 27 height 72
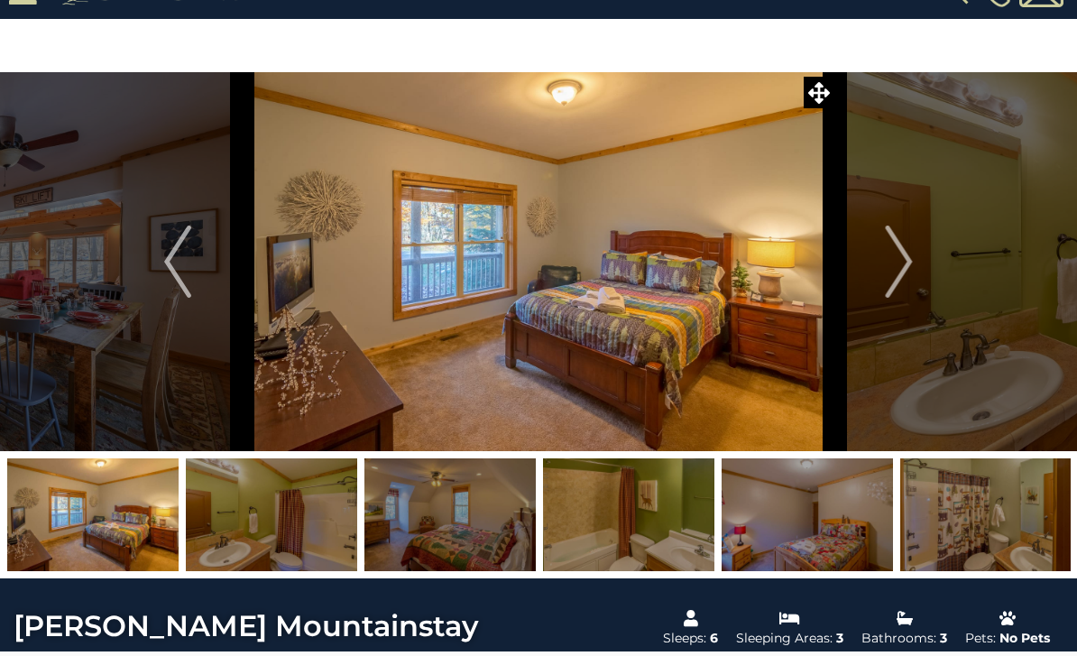
click at [924, 260] on button "Next" at bounding box center [900, 261] width 130 height 379
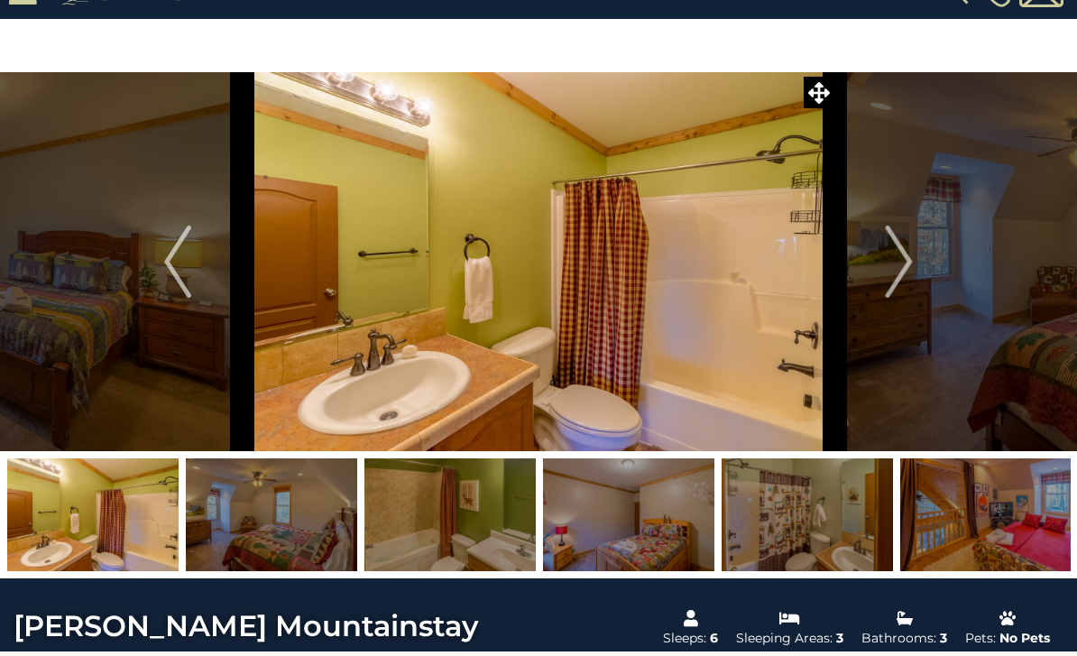
click at [915, 265] on button "Next" at bounding box center [900, 261] width 130 height 379
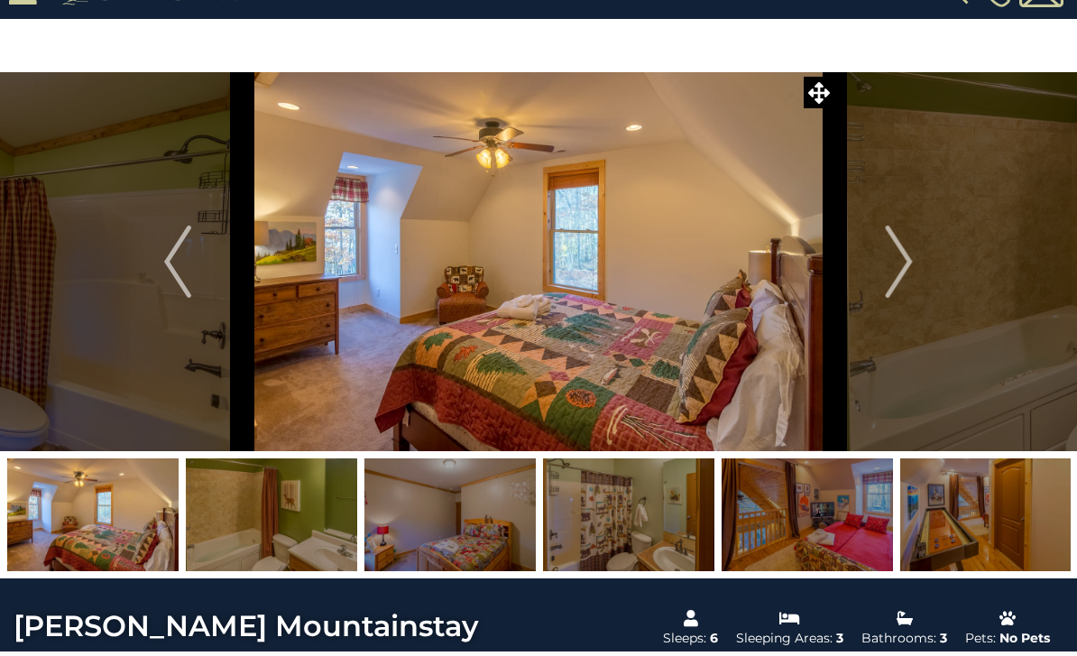
click at [925, 260] on button "Next" at bounding box center [900, 261] width 130 height 379
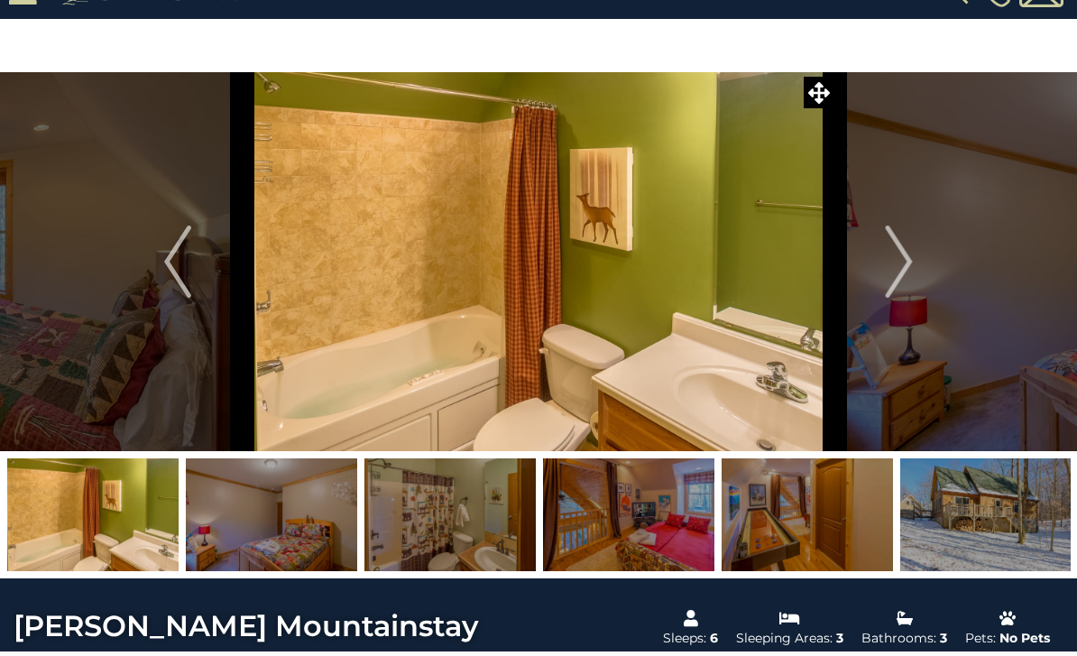
click at [921, 257] on button "Next" at bounding box center [900, 261] width 130 height 379
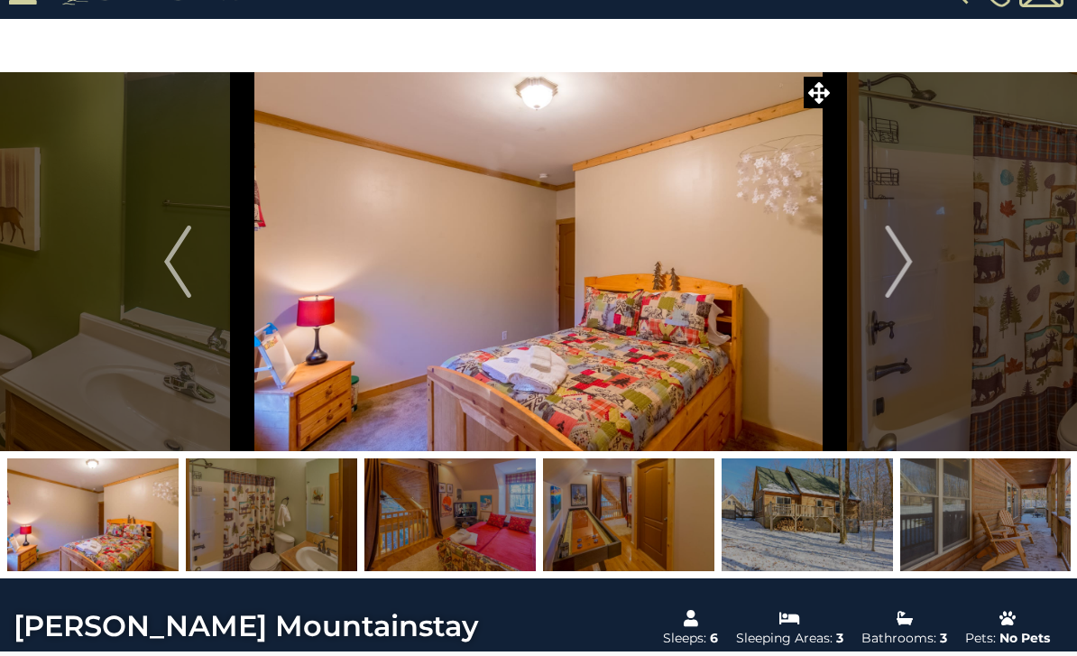
click at [912, 270] on img "Next" at bounding box center [899, 262] width 27 height 72
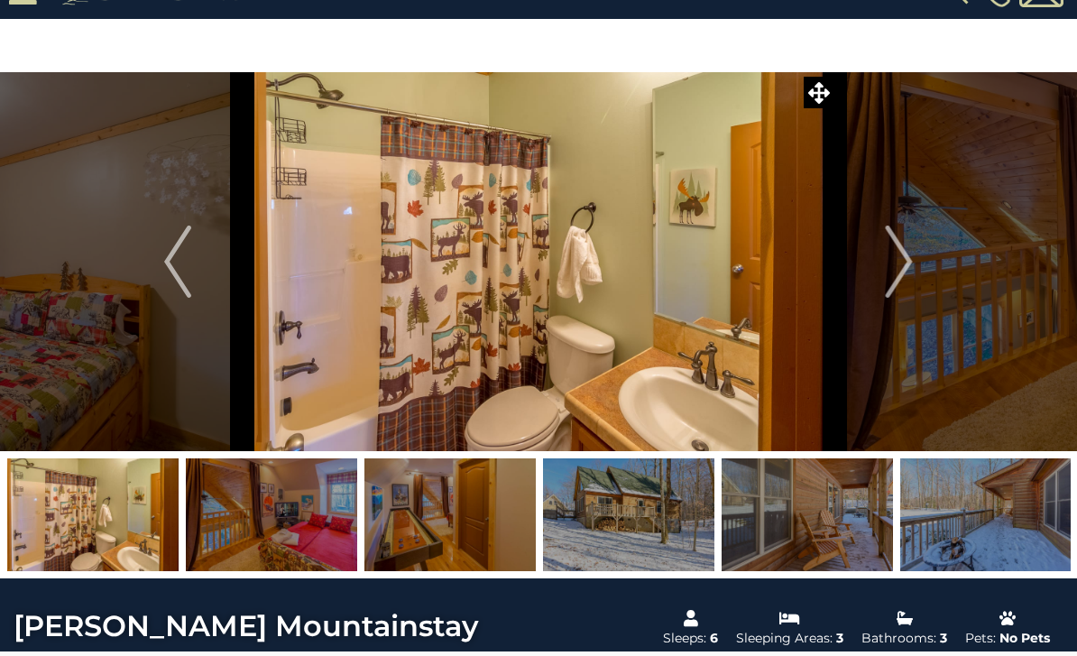
click at [919, 266] on button "Next" at bounding box center [900, 261] width 130 height 379
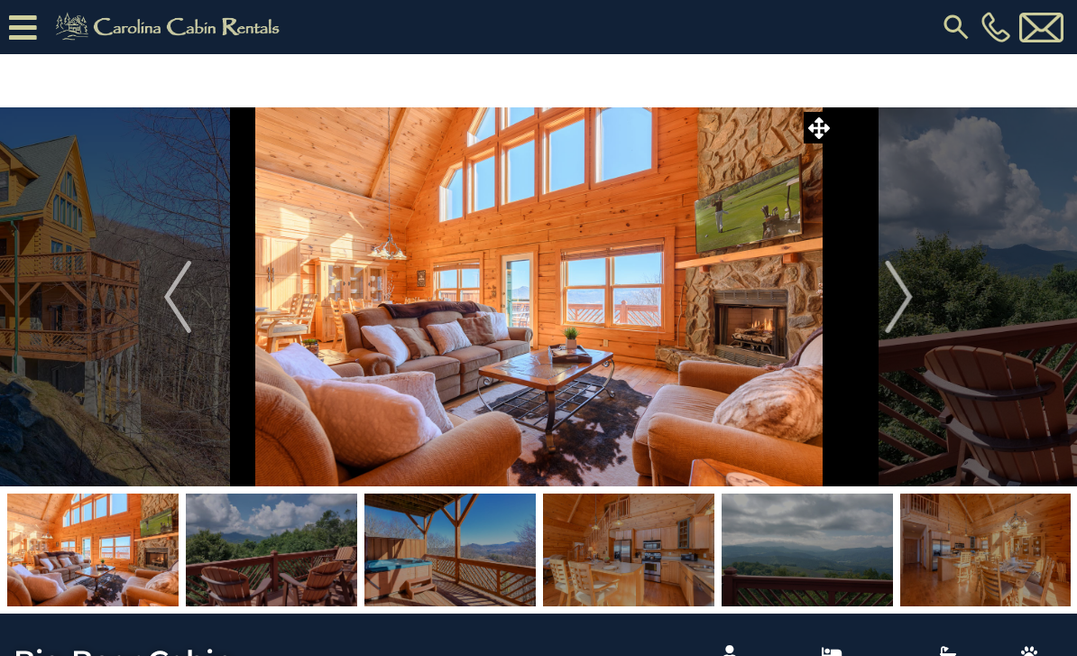
click at [903, 302] on img "Next" at bounding box center [899, 297] width 27 height 72
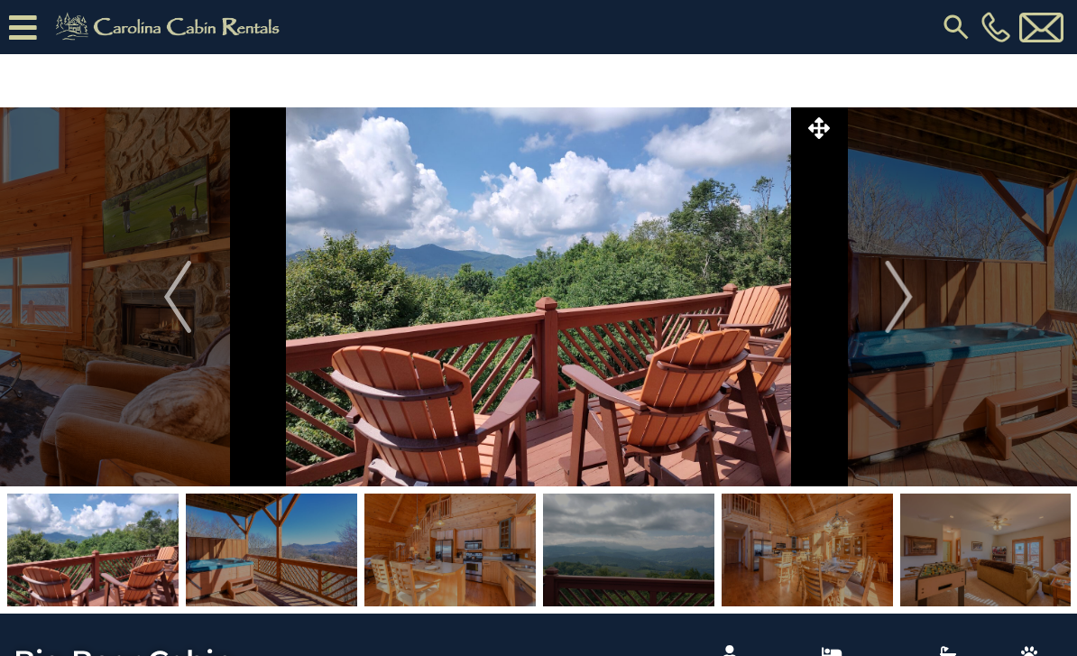
click at [901, 292] on img "Next" at bounding box center [899, 297] width 27 height 72
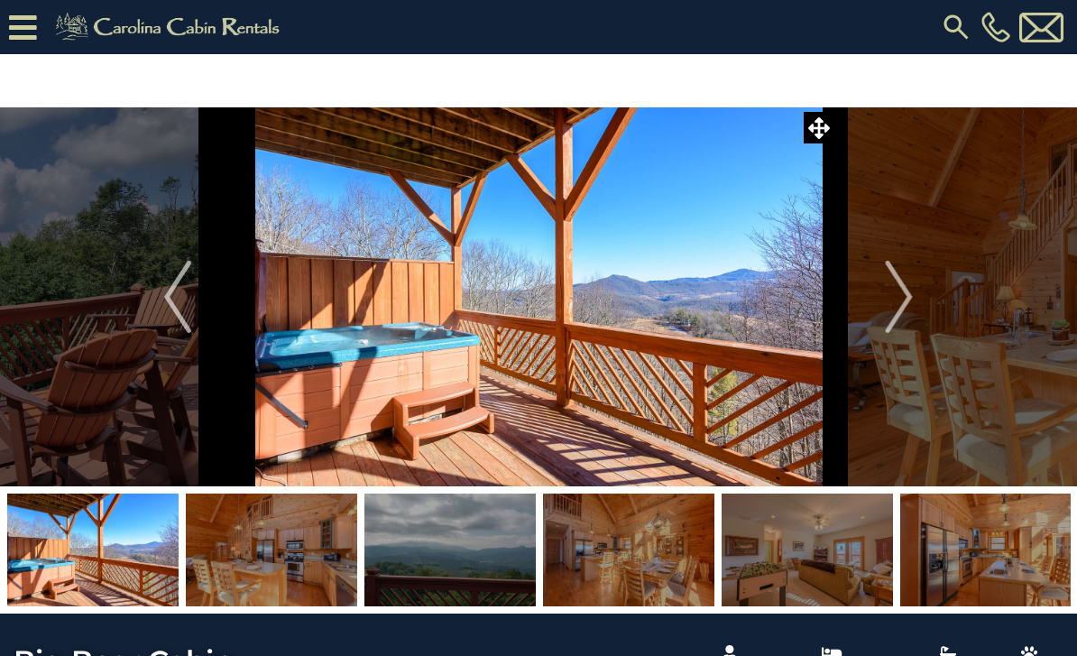
click at [904, 296] on img "Next" at bounding box center [899, 297] width 27 height 72
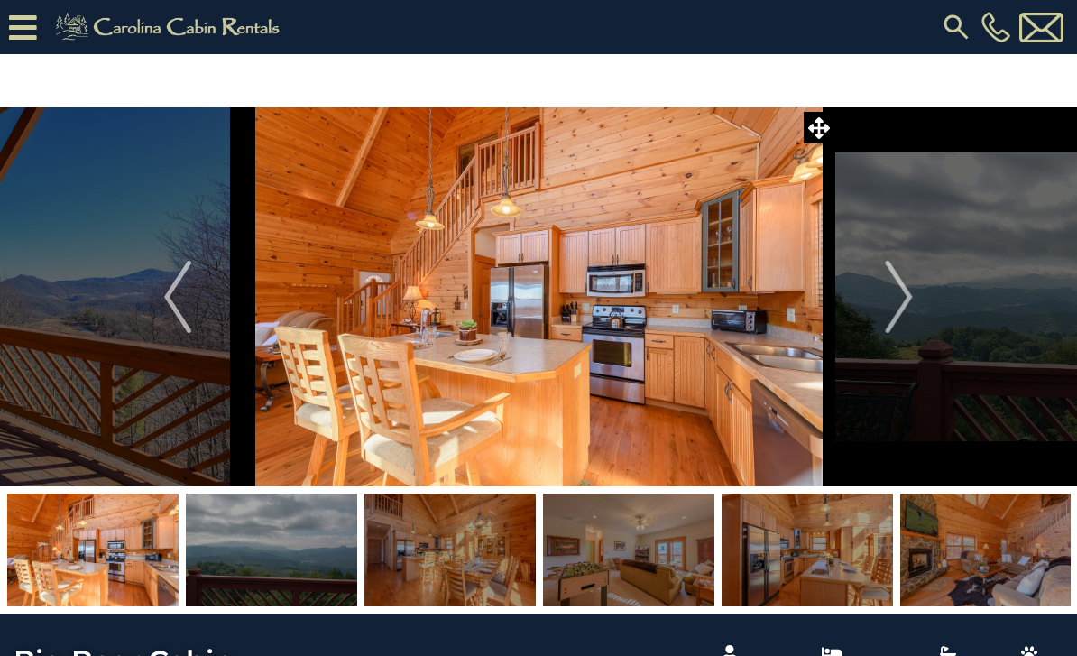
click at [903, 291] on img "Next" at bounding box center [899, 297] width 27 height 72
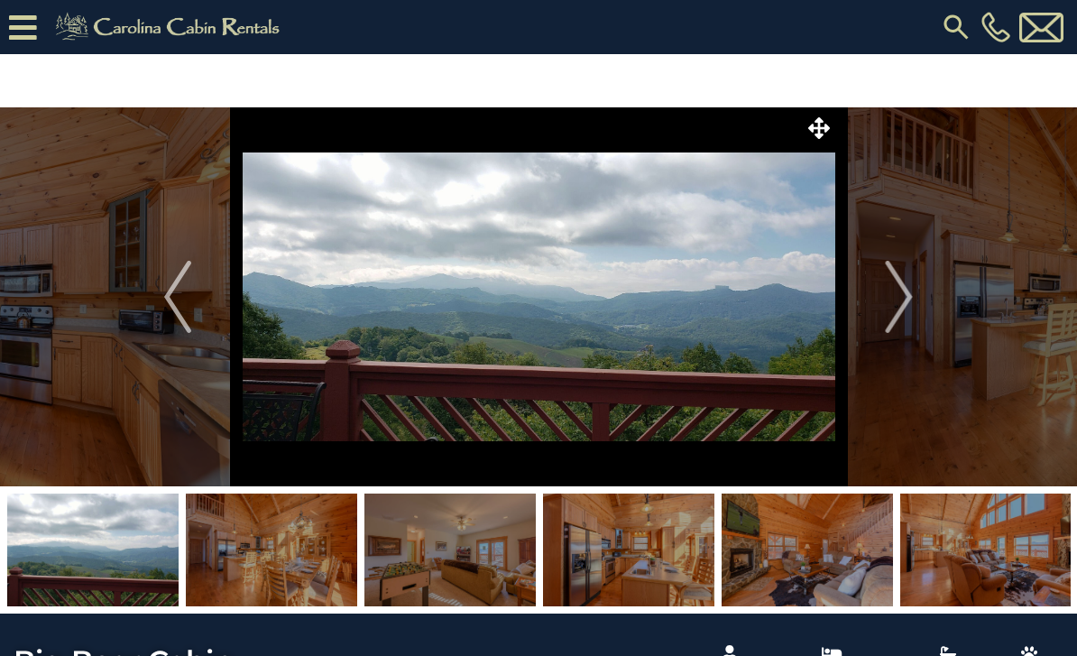
click at [902, 293] on img "Next" at bounding box center [899, 297] width 27 height 72
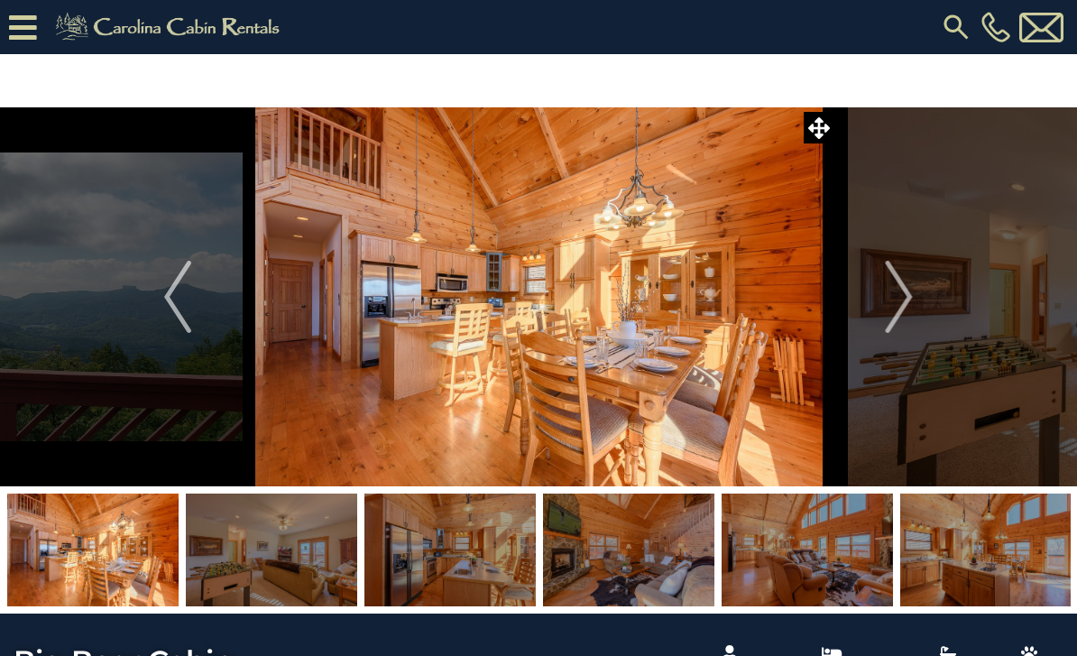
click at [913, 298] on img "Next" at bounding box center [899, 297] width 27 height 72
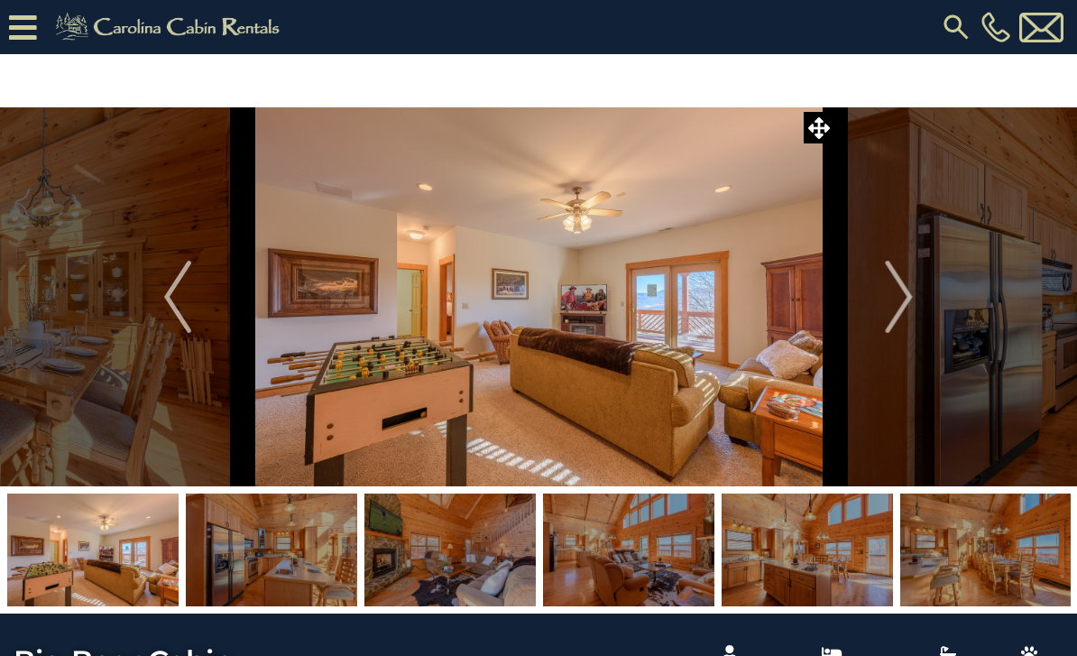
click at [912, 303] on img "Next" at bounding box center [899, 297] width 27 height 72
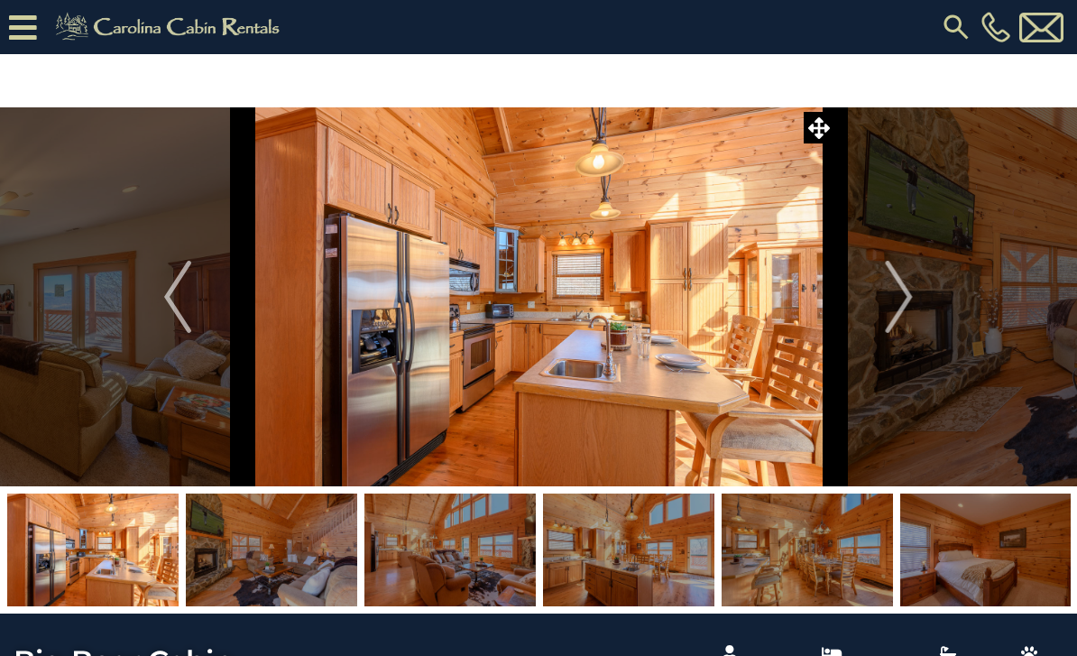
click at [913, 298] on img "Next" at bounding box center [899, 297] width 27 height 72
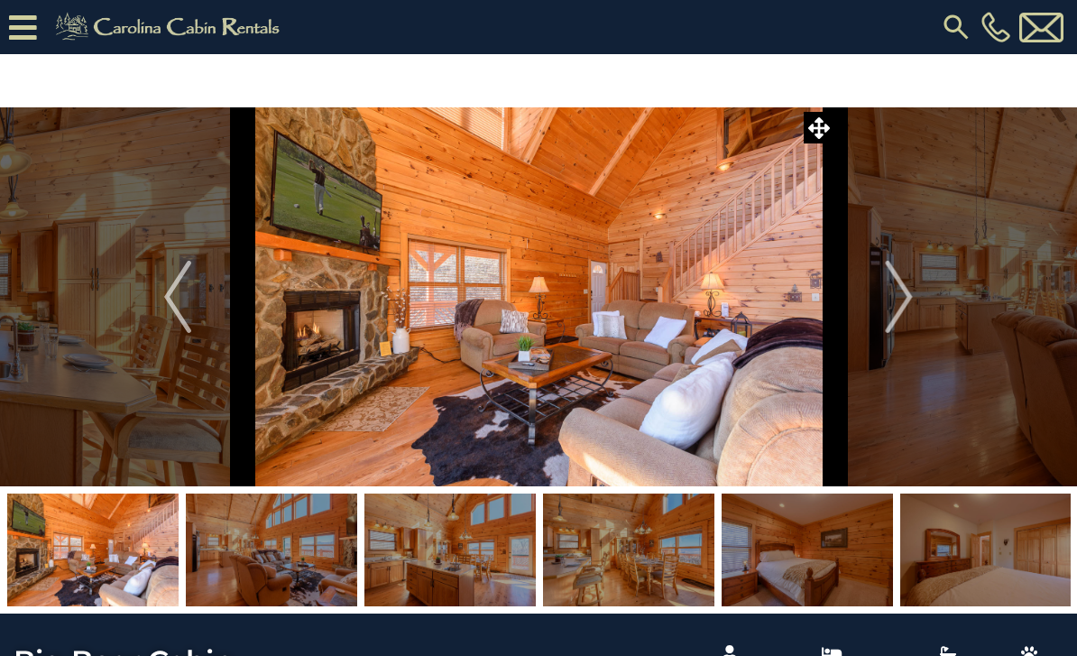
click at [914, 293] on button "Next" at bounding box center [900, 296] width 130 height 379
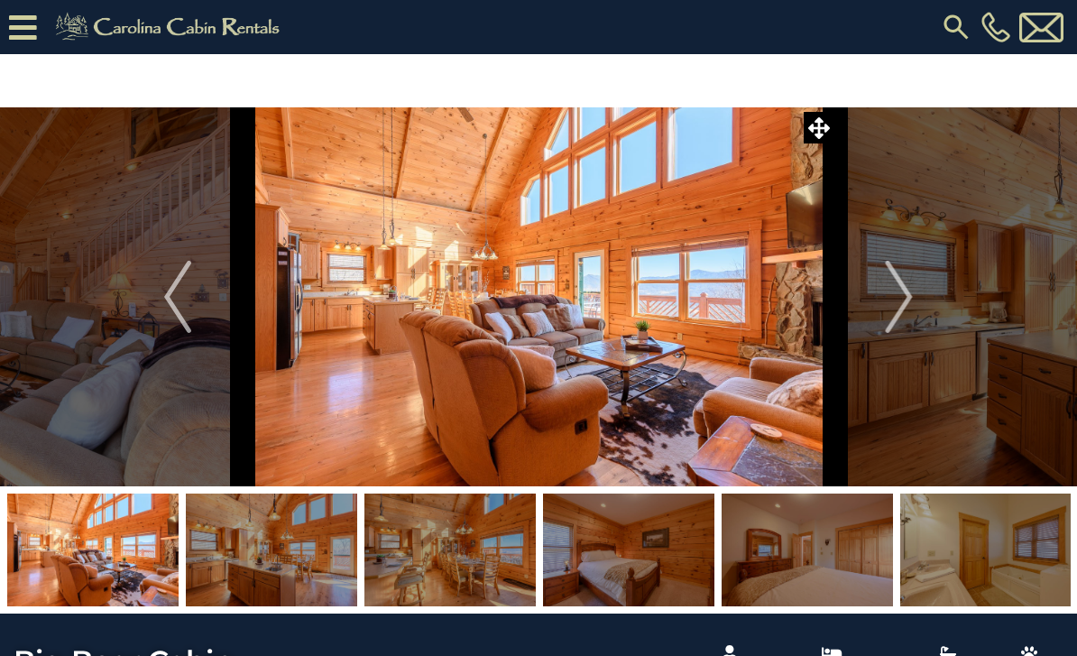
click at [910, 298] on img "Next" at bounding box center [899, 297] width 27 height 72
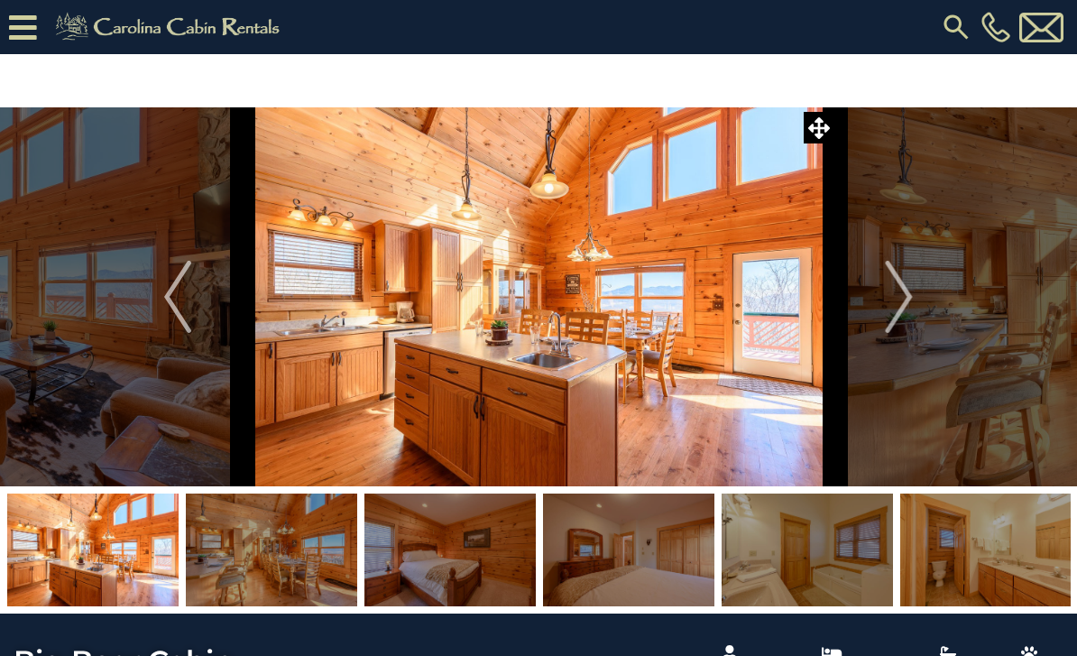
click at [909, 300] on img "Next" at bounding box center [899, 297] width 27 height 72
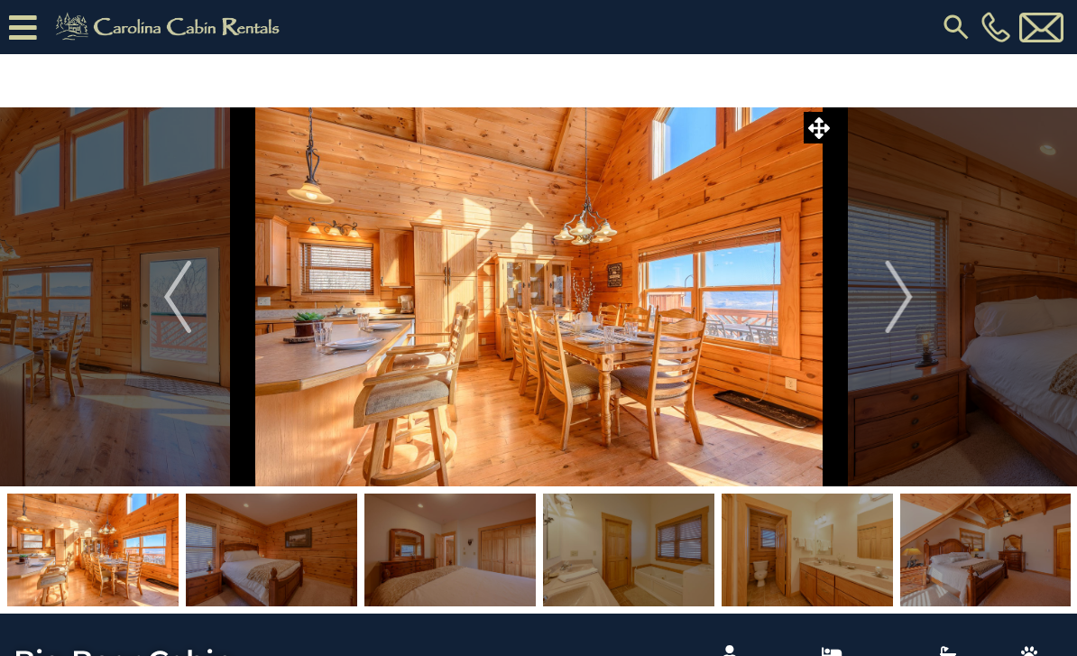
click at [913, 303] on img "Next" at bounding box center [899, 297] width 27 height 72
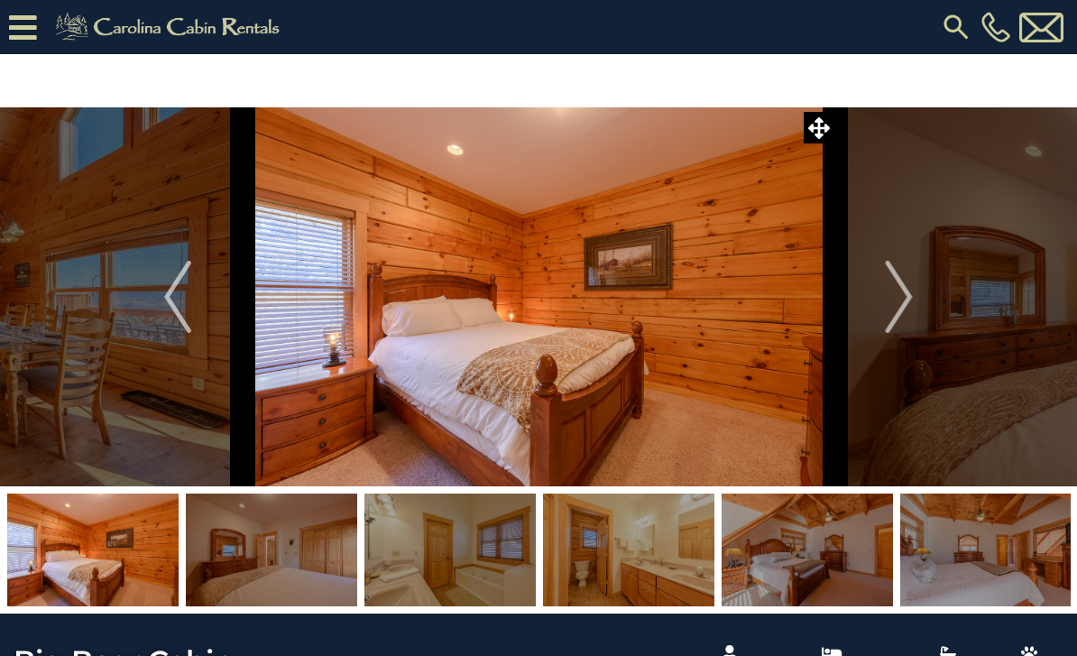
click at [907, 294] on img "Next" at bounding box center [899, 297] width 27 height 72
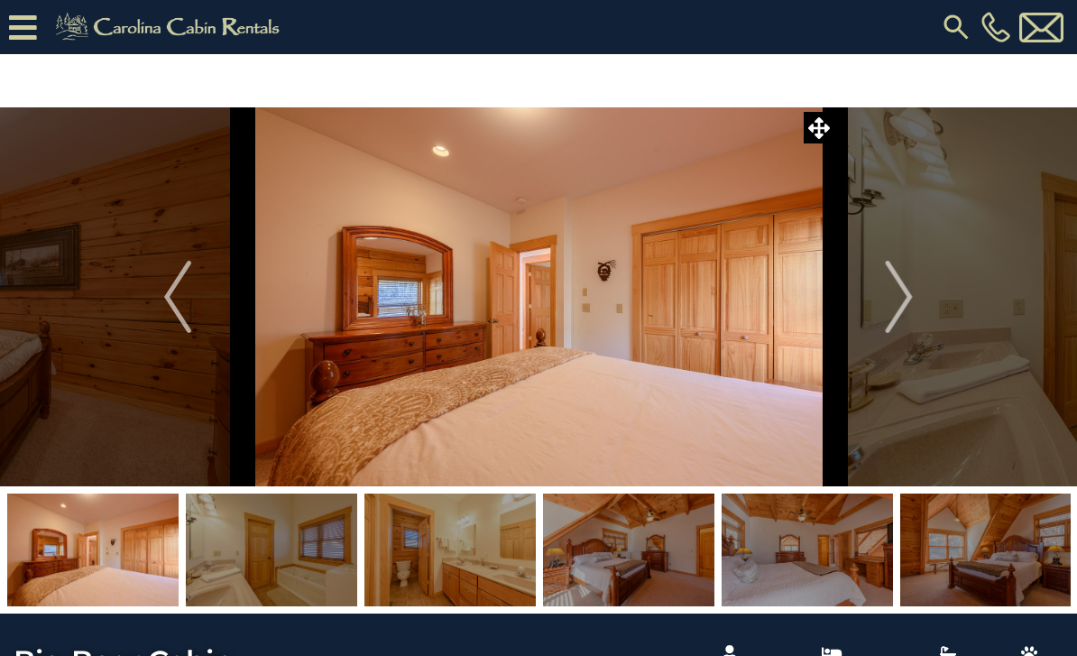
click at [918, 307] on button "Next" at bounding box center [900, 296] width 130 height 379
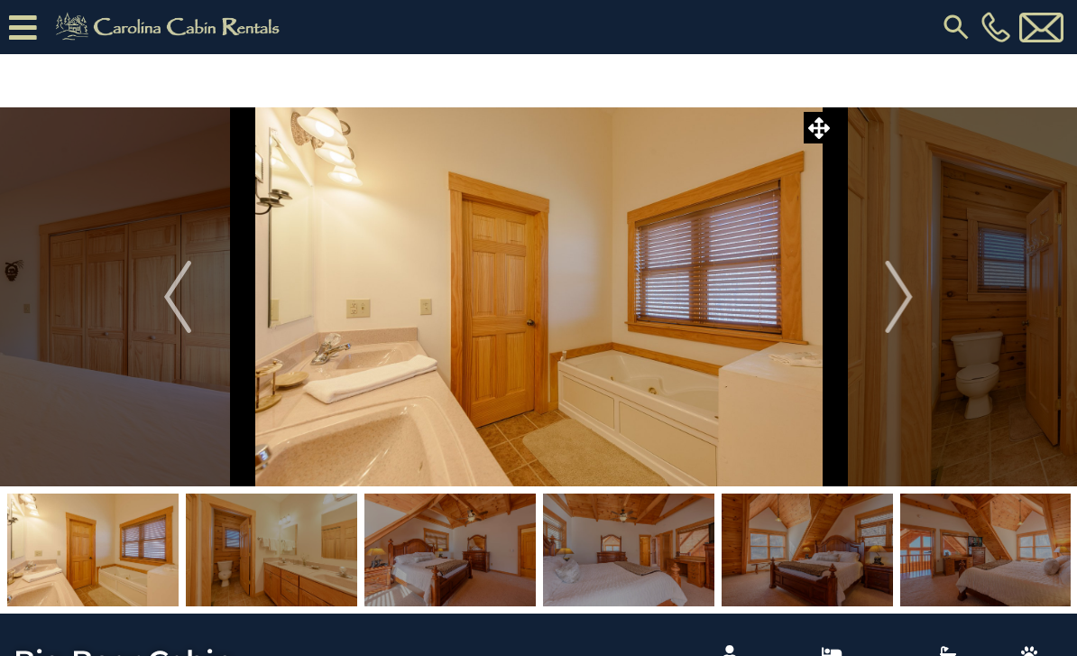
click at [922, 300] on button "Next" at bounding box center [900, 296] width 130 height 379
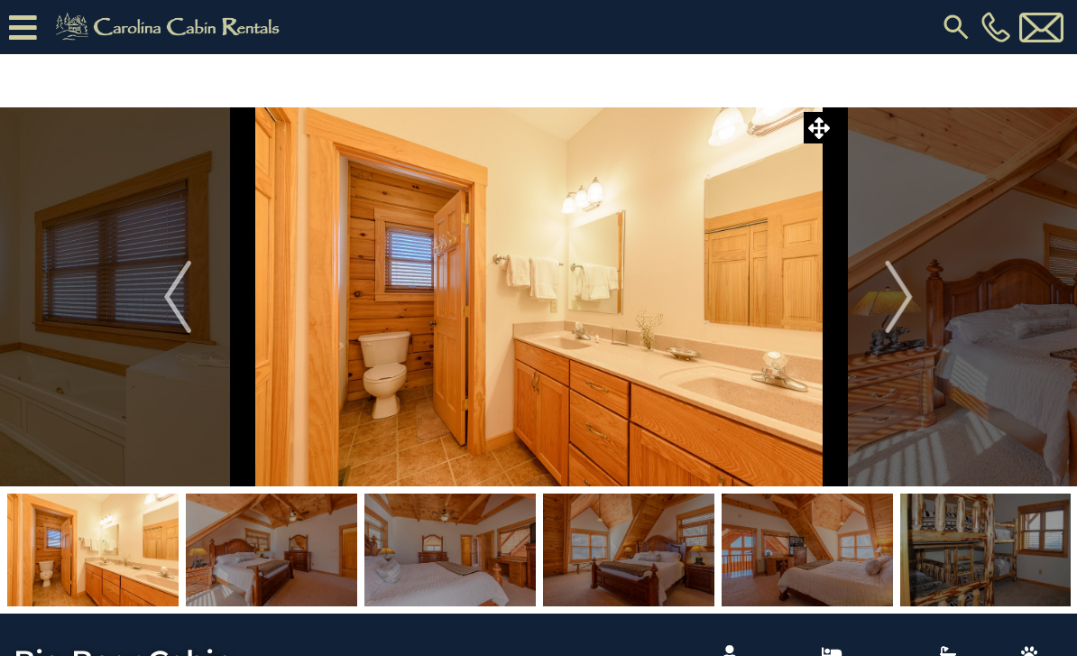
click at [903, 300] on img "Next" at bounding box center [899, 297] width 27 height 72
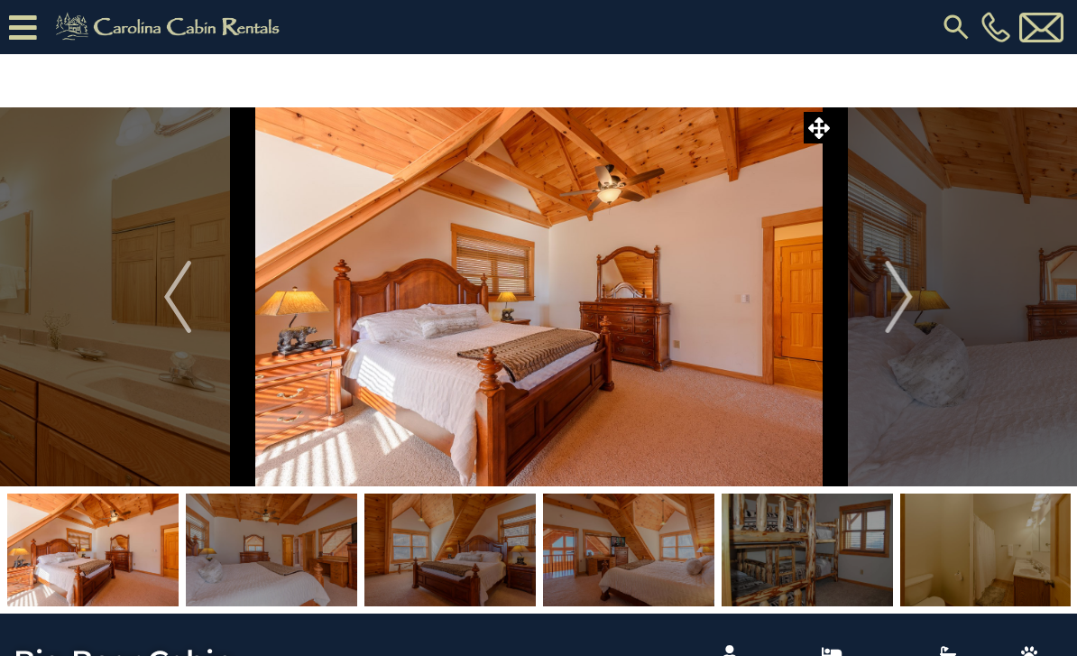
click at [903, 296] on img "Next" at bounding box center [899, 297] width 27 height 72
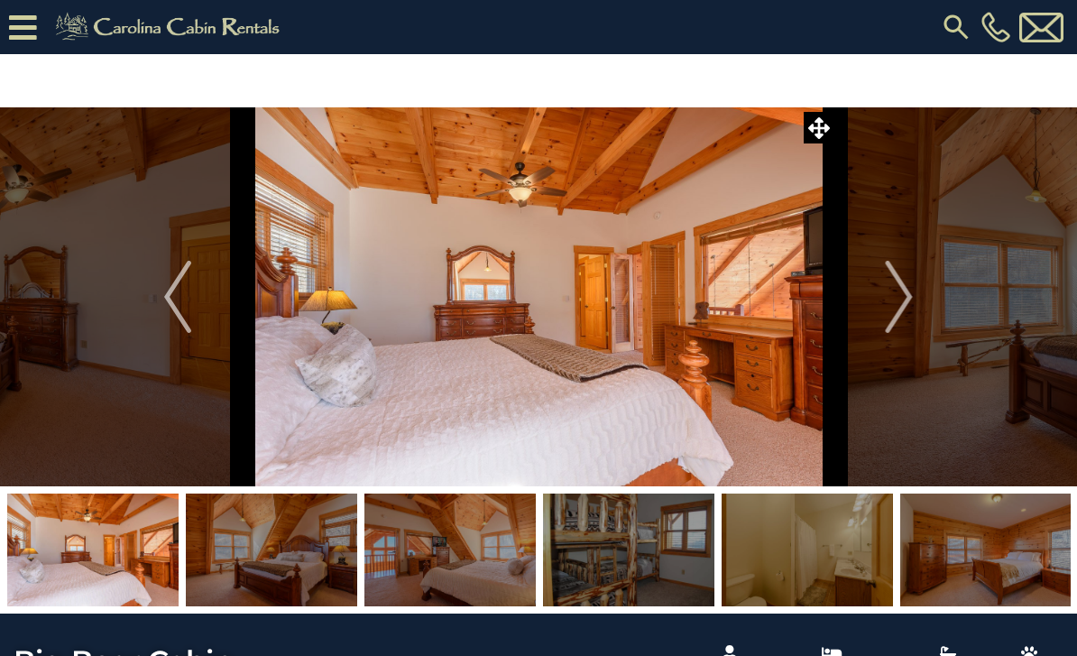
click at [915, 301] on button "Next" at bounding box center [900, 296] width 130 height 379
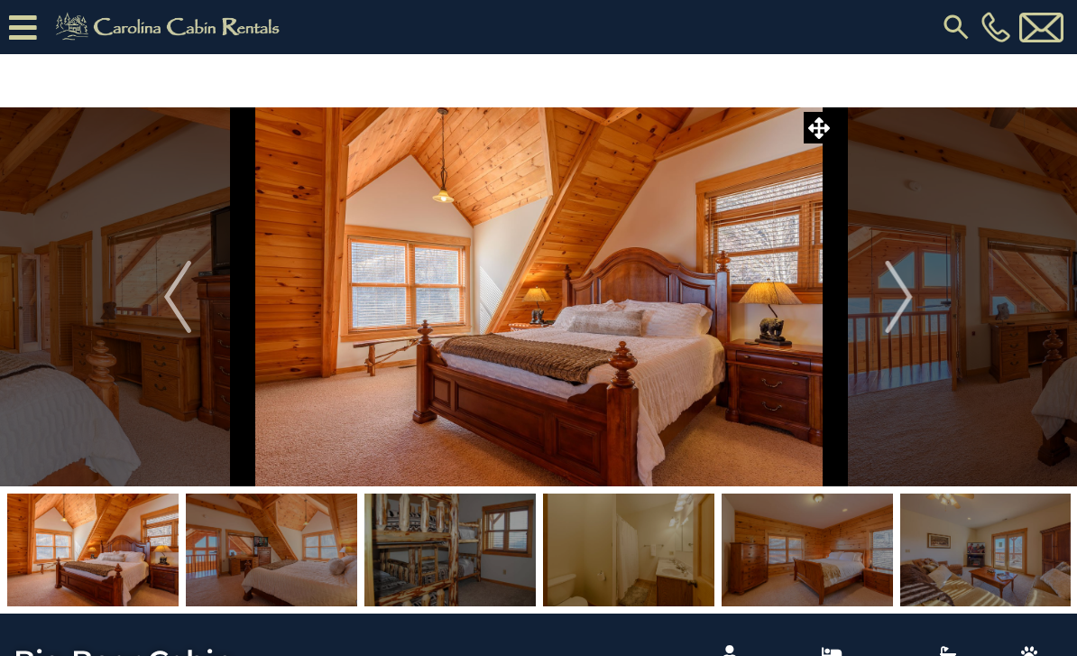
click at [905, 304] on img "Next" at bounding box center [899, 297] width 27 height 72
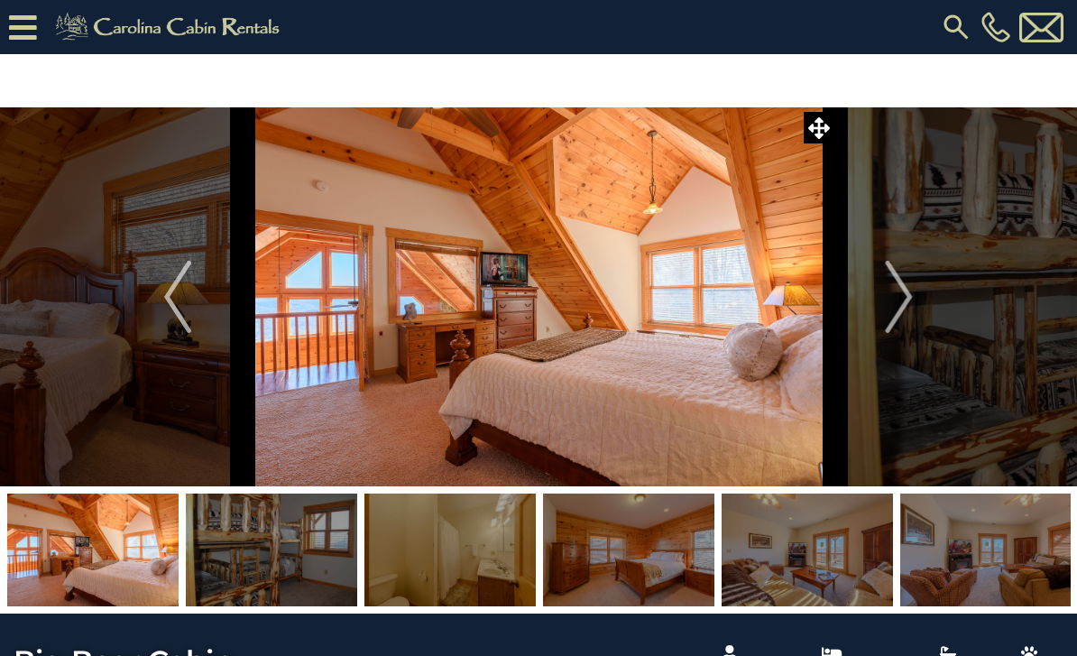
click at [906, 300] on img "Next" at bounding box center [899, 297] width 27 height 72
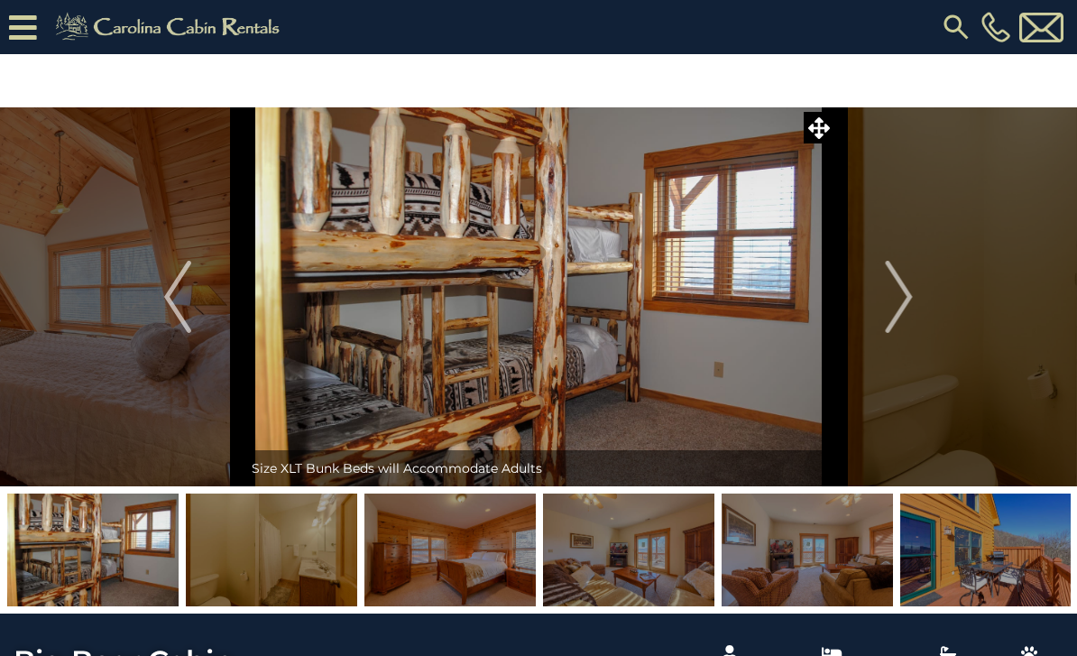
click at [919, 302] on button "Next" at bounding box center [900, 296] width 130 height 379
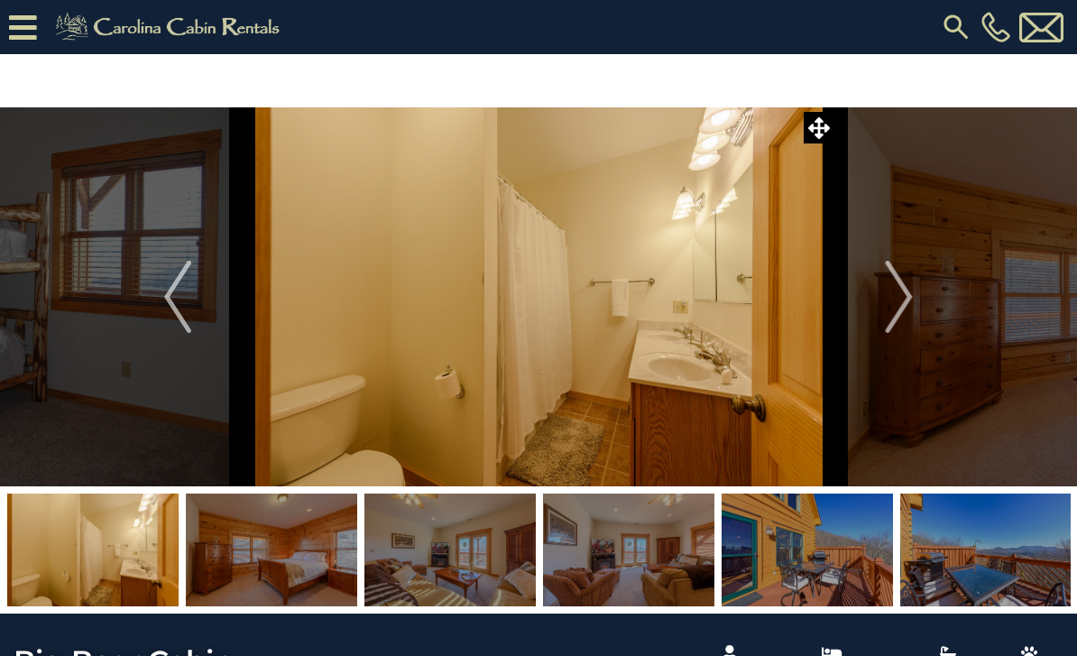
click at [914, 307] on button "Next" at bounding box center [900, 296] width 130 height 379
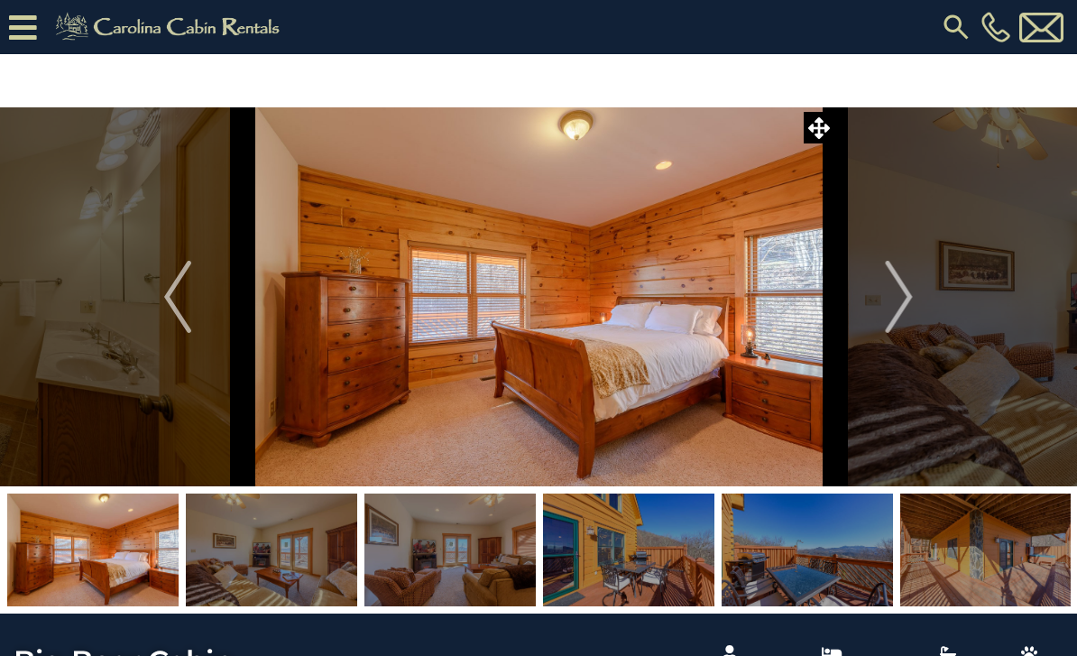
click at [914, 290] on button "Next" at bounding box center [900, 296] width 130 height 379
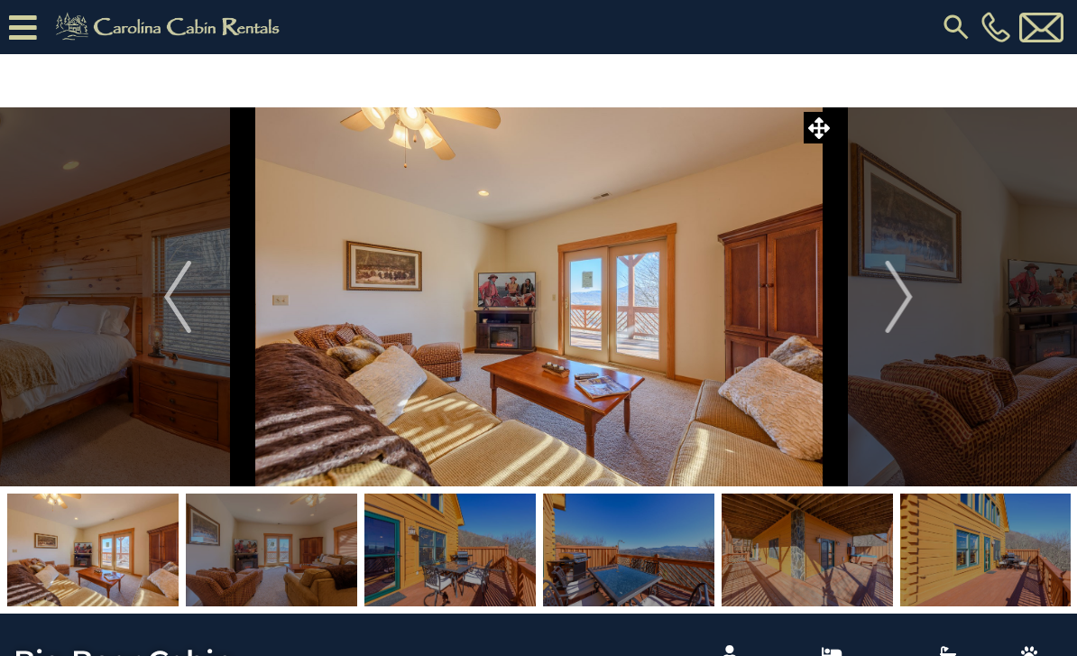
click at [895, 302] on img "Next" at bounding box center [899, 297] width 27 height 72
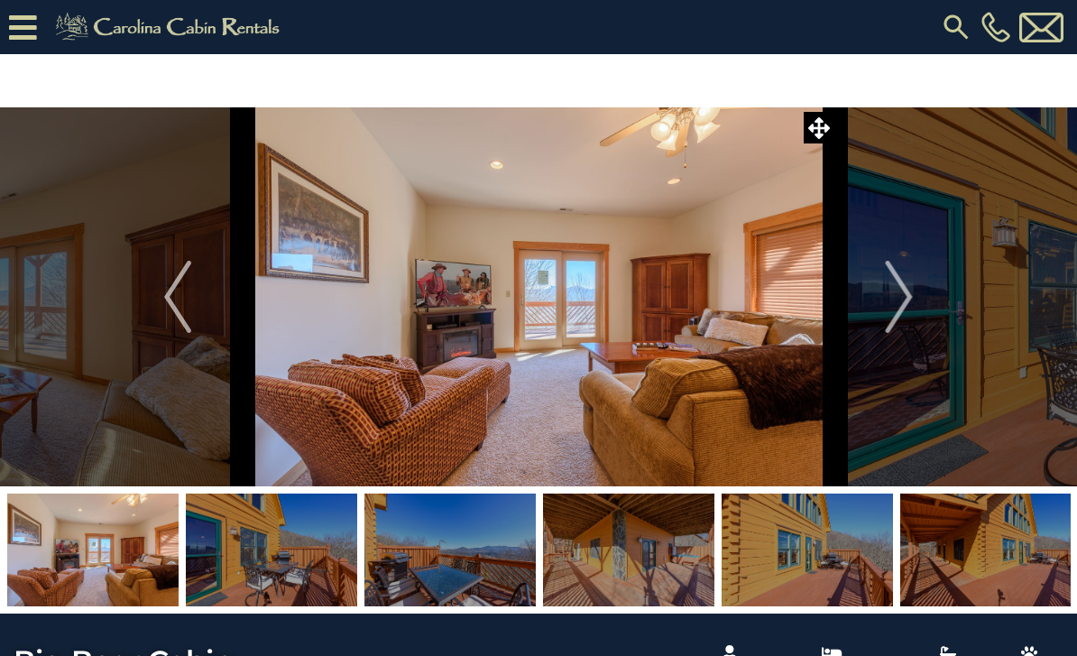
click at [931, 293] on button "Next" at bounding box center [900, 296] width 130 height 379
